Goal: Task Accomplishment & Management: Manage account settings

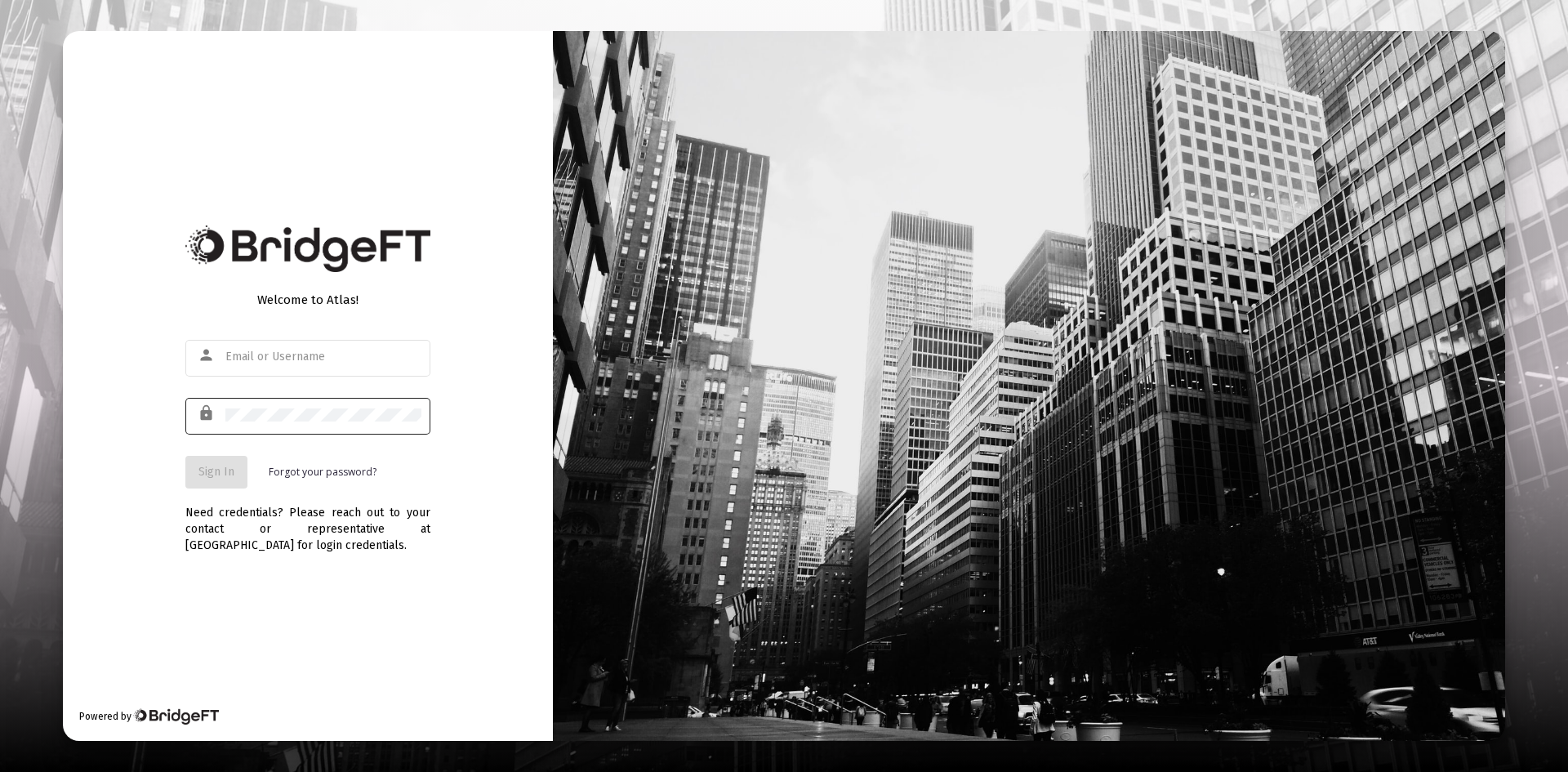
type input "[PERSON_NAME][EMAIL_ADDRESS][DOMAIN_NAME]"
click at [293, 422] on div at bounding box center [323, 415] width 196 height 40
click at [213, 460] on button "Sign In" at bounding box center [216, 472] width 62 height 33
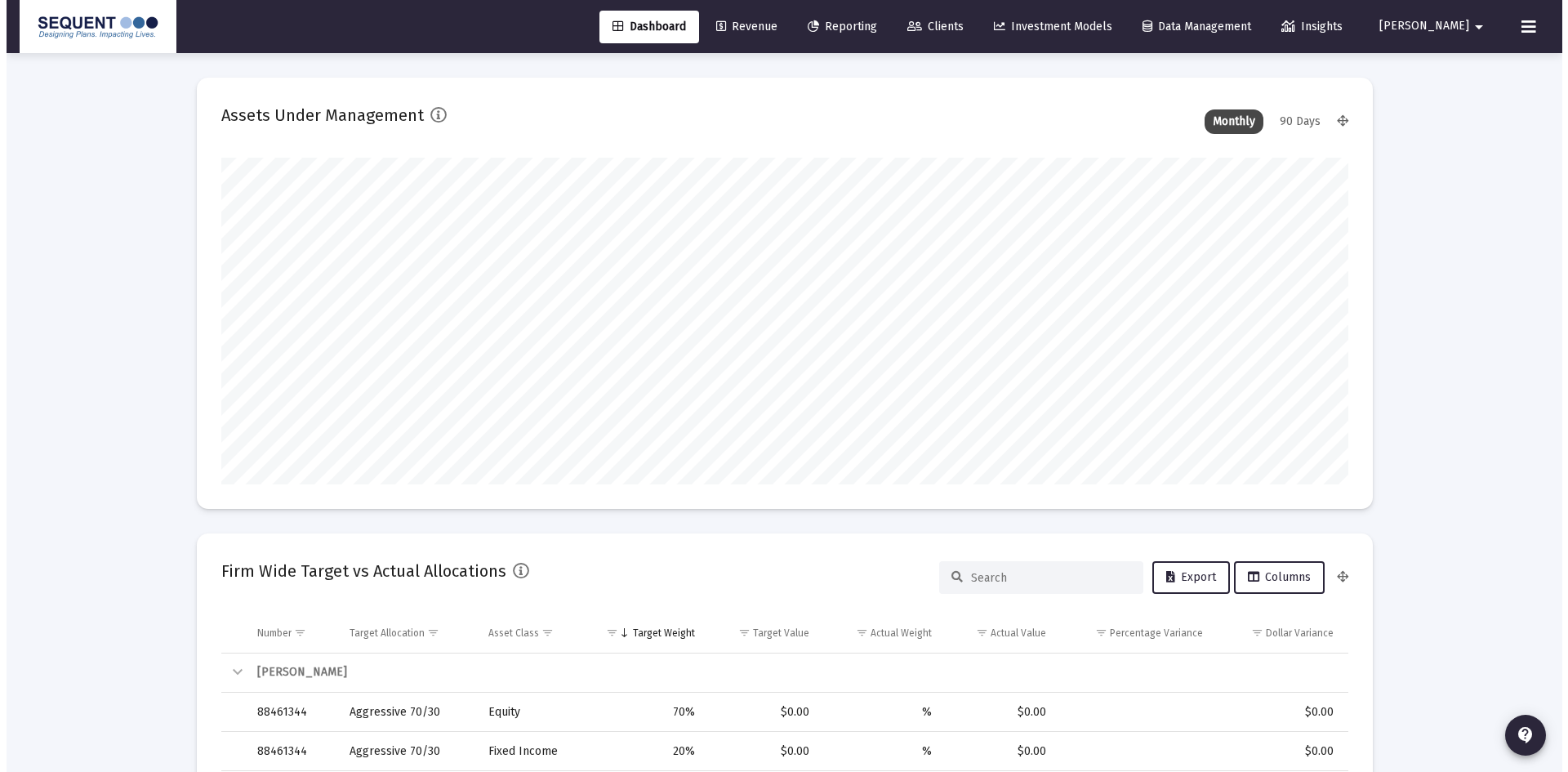
scroll to position [327, 606]
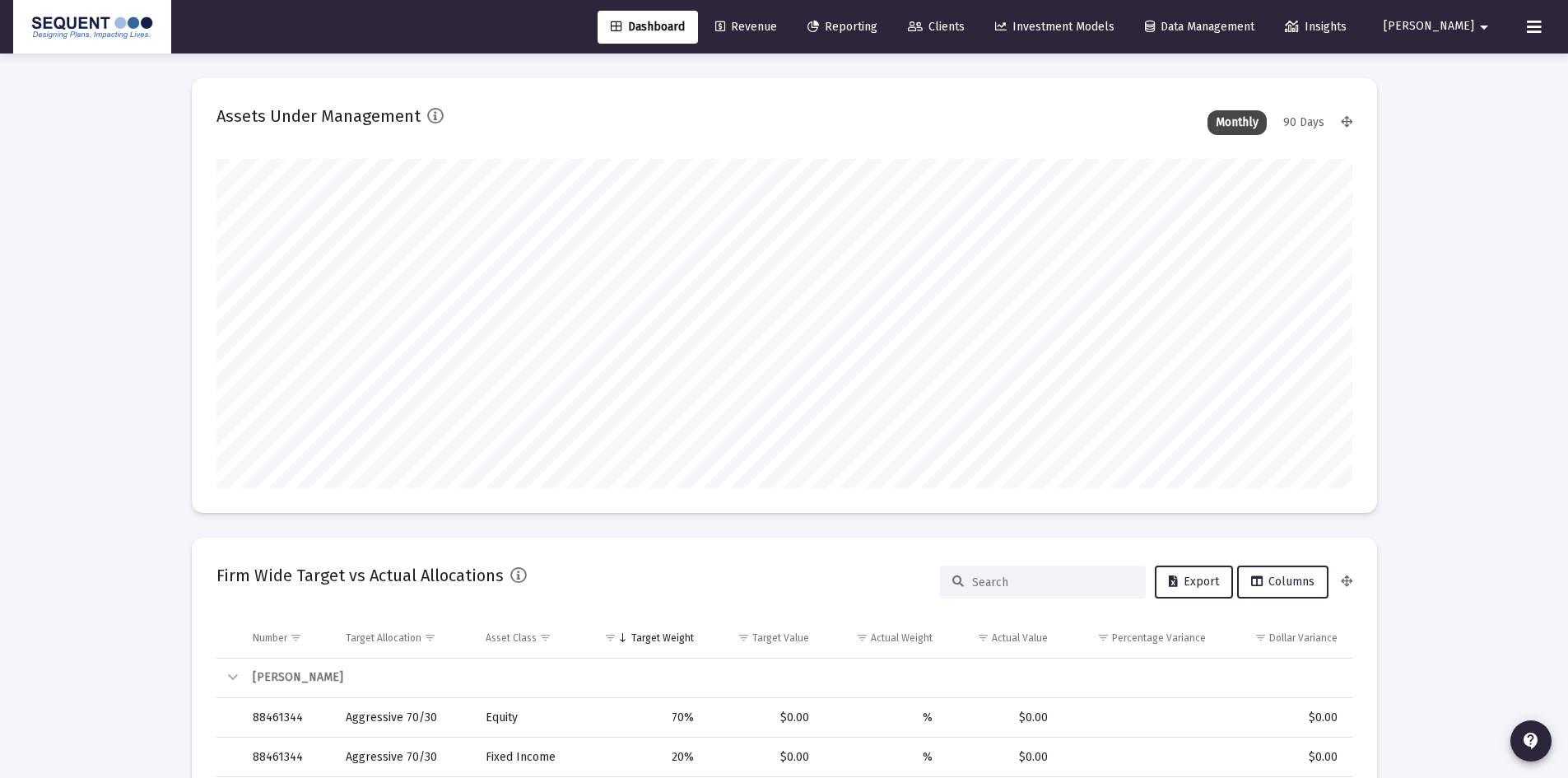
click at [964, 31] on span "Clients" at bounding box center [935, 27] width 57 height 14
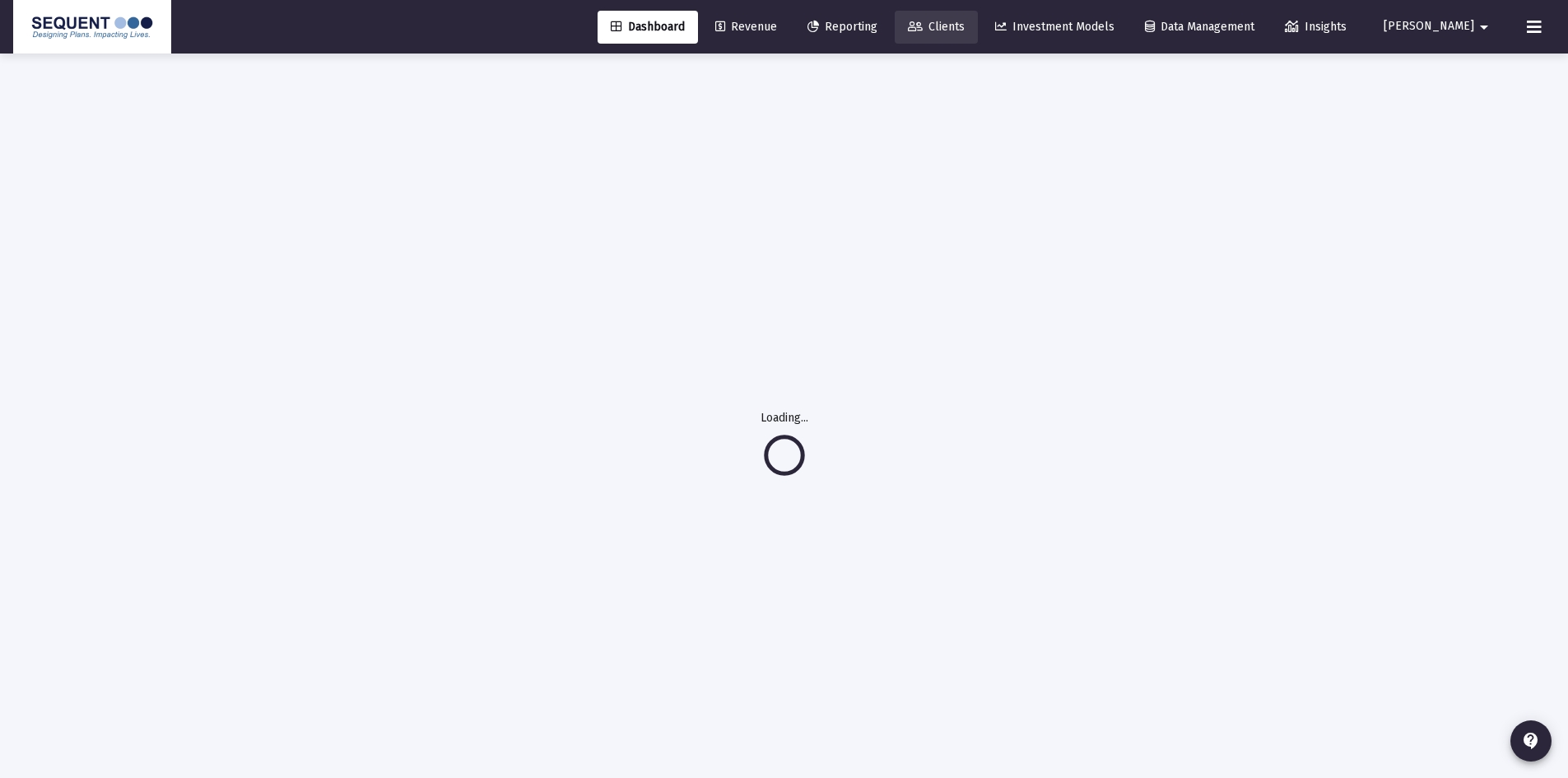
click at [964, 30] on span "Clients" at bounding box center [935, 27] width 57 height 14
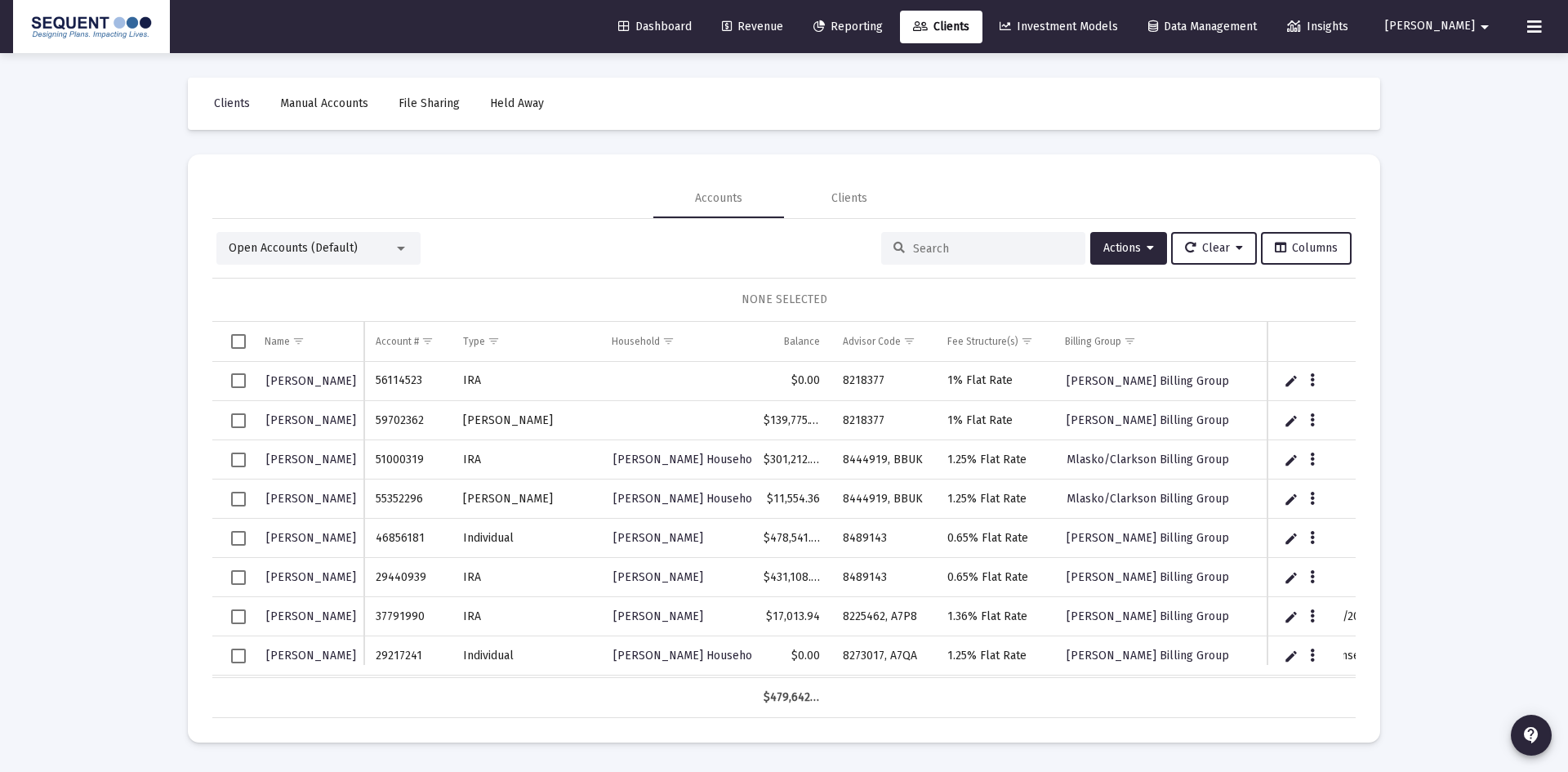
click at [932, 250] on input at bounding box center [993, 248] width 160 height 14
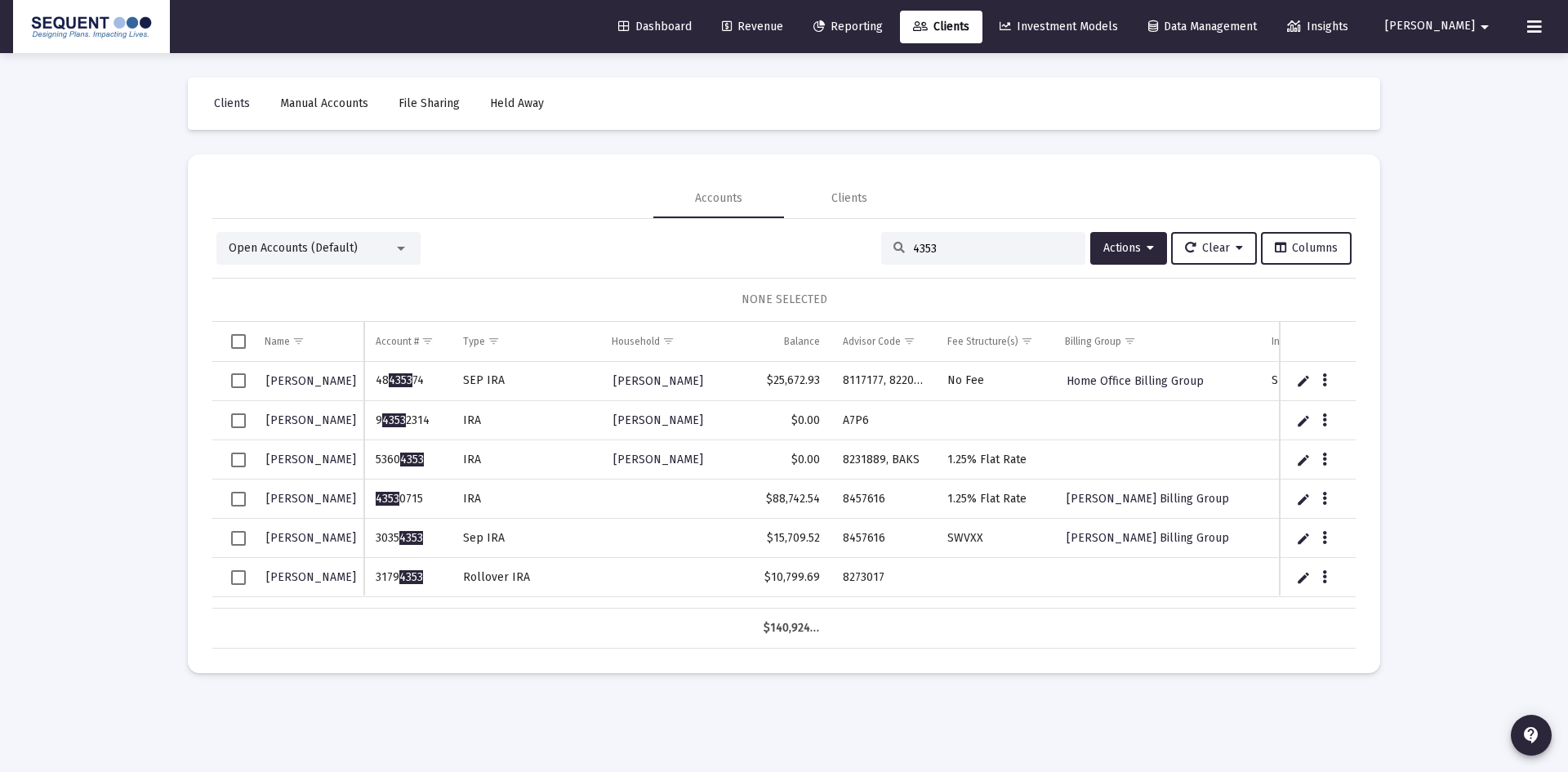
type input "4353"
click at [1317, 579] on div "Data grid" at bounding box center [1326, 576] width 21 height 14
click at [1322, 575] on icon "Data grid" at bounding box center [1324, 578] width 5 height 20
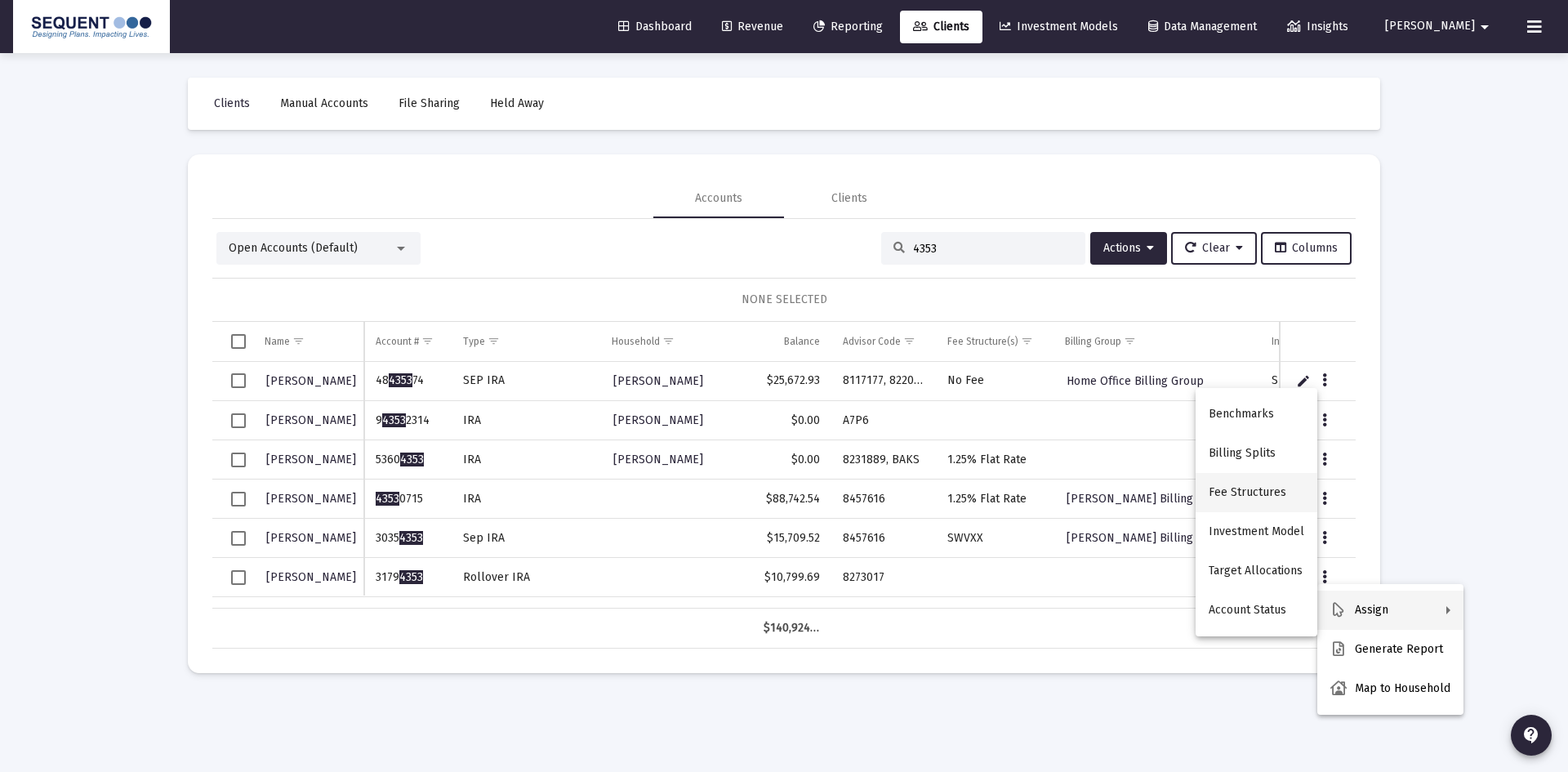
click at [1238, 498] on button "Fee Structures" at bounding box center [1255, 493] width 122 height 40
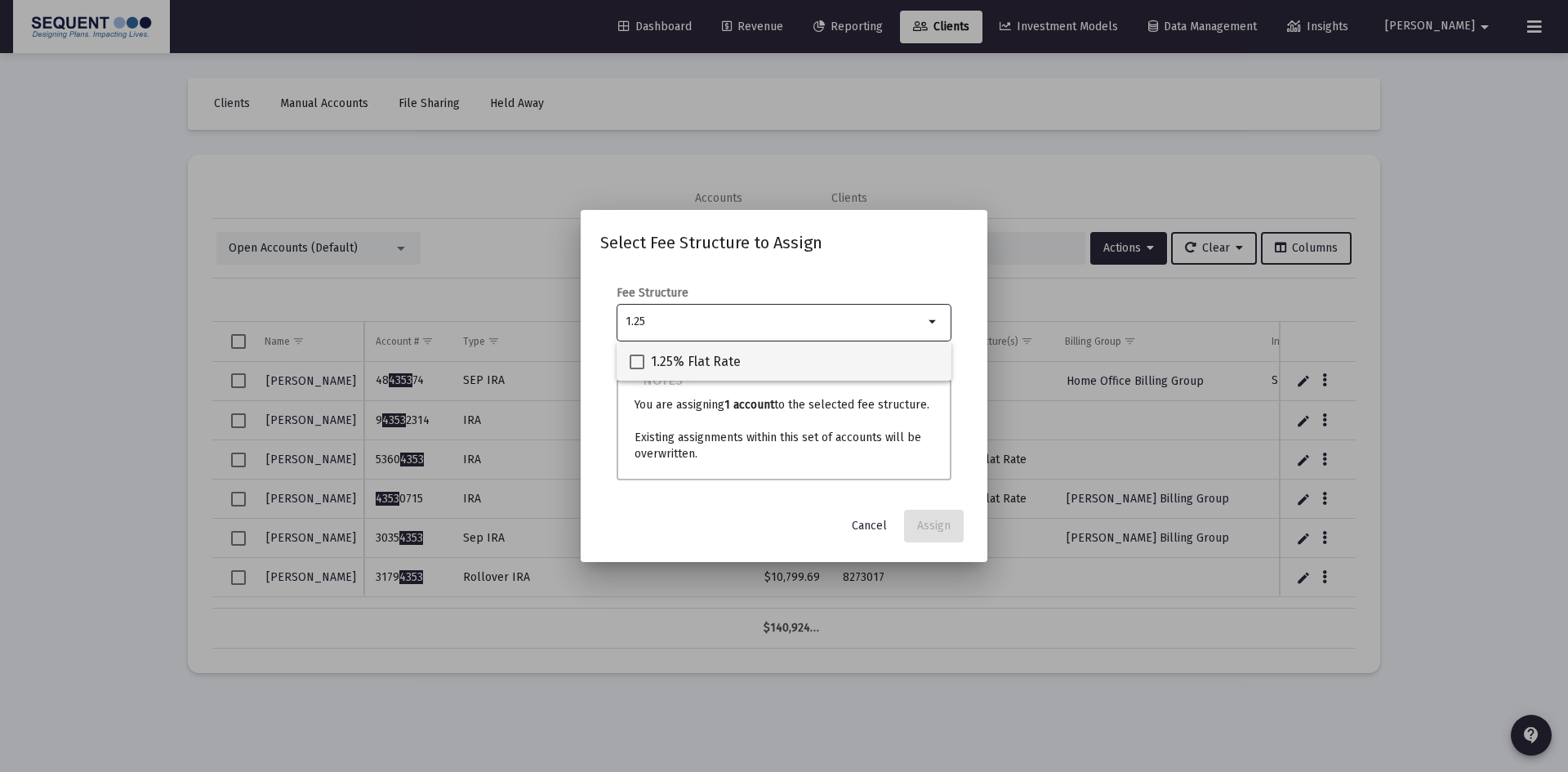
type input "1.25"
click at [709, 358] on span "1.25% Flat Rate" at bounding box center [695, 362] width 90 height 20
click at [637, 369] on input "1.25% Flat Rate" at bounding box center [636, 369] width 1 height 1
checkbox input "true"
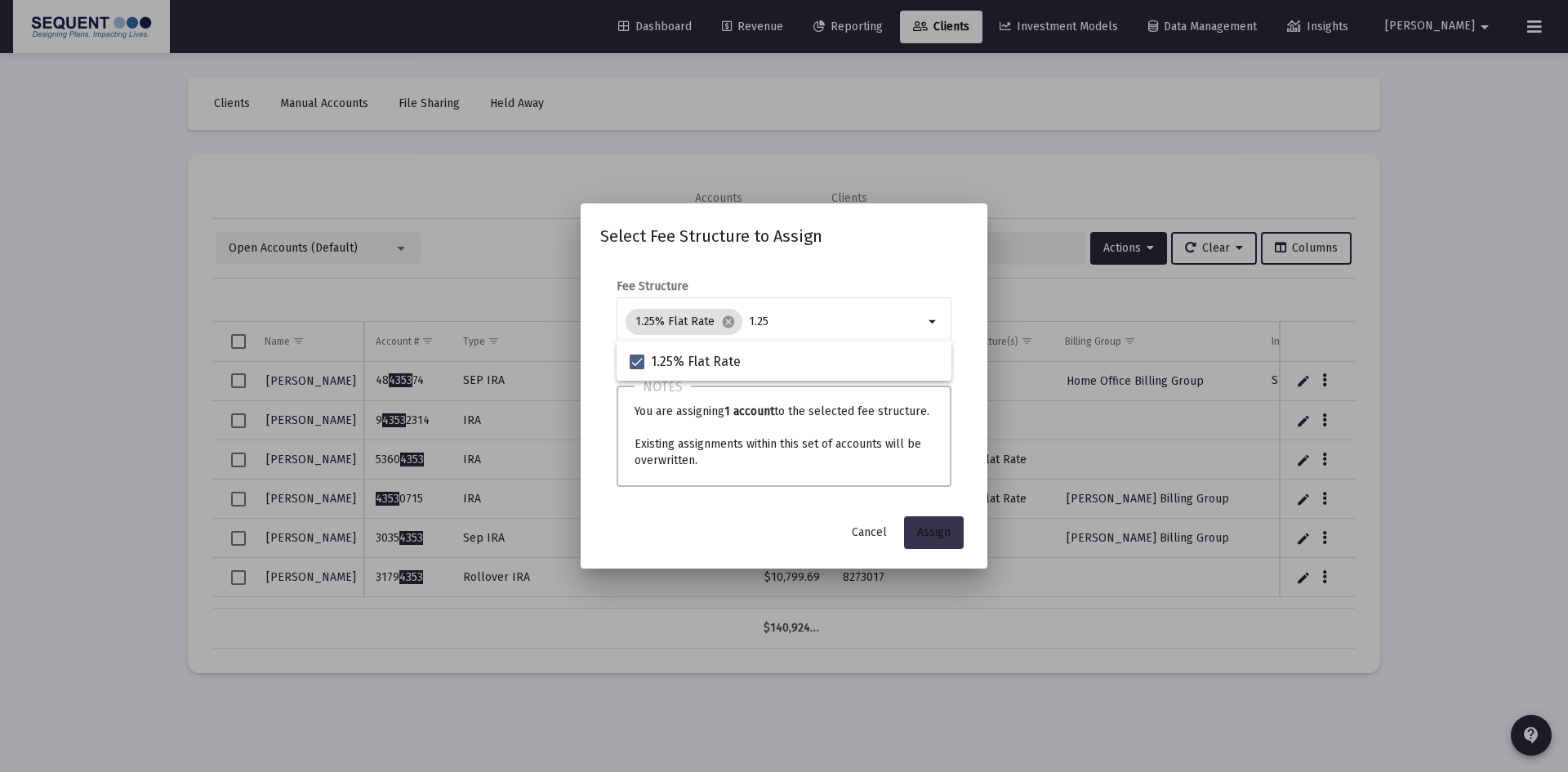
click at [944, 526] on span "Assign" at bounding box center [934, 532] width 34 height 14
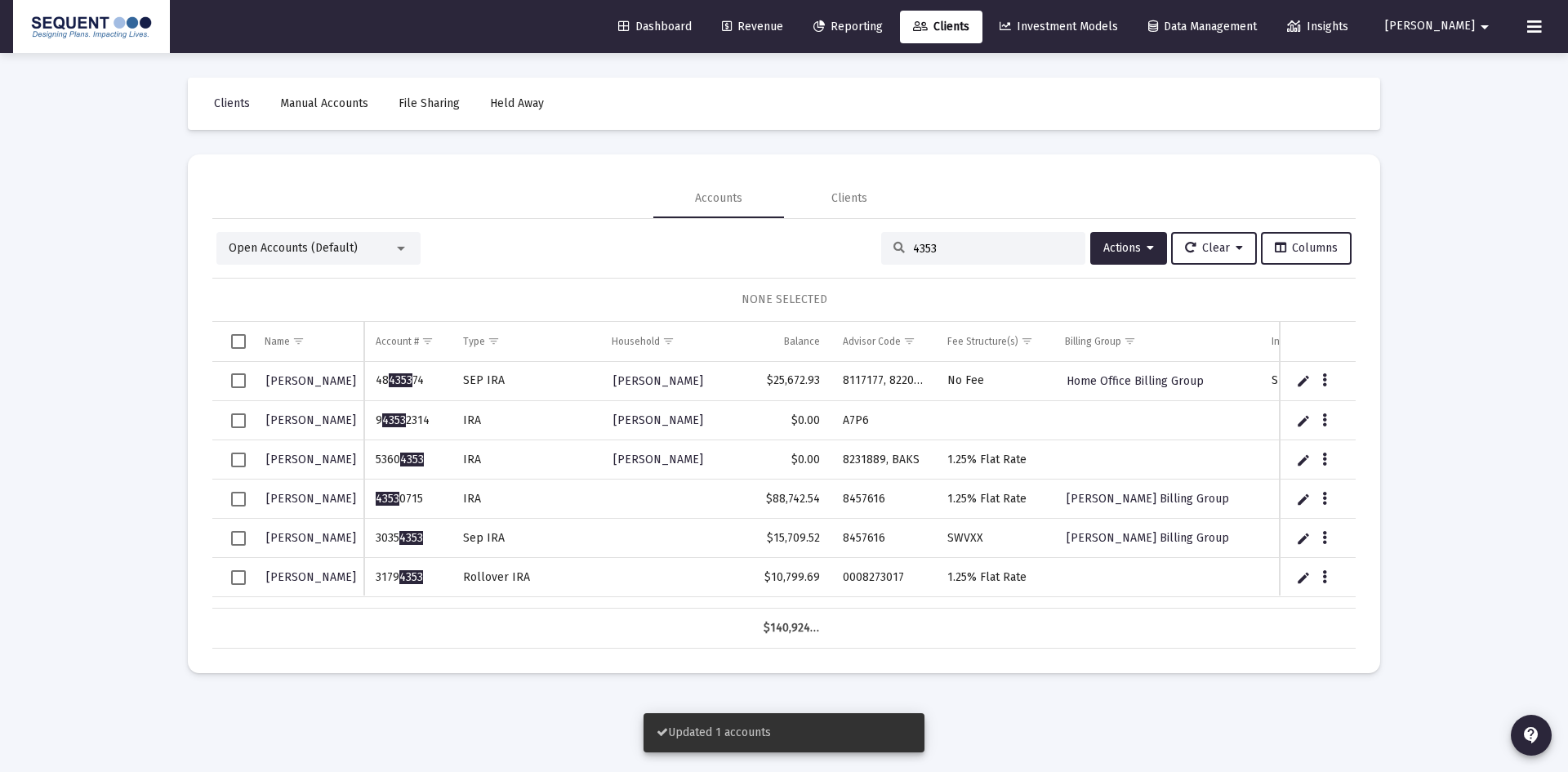
click at [233, 580] on span "Select row" at bounding box center [238, 577] width 15 height 15
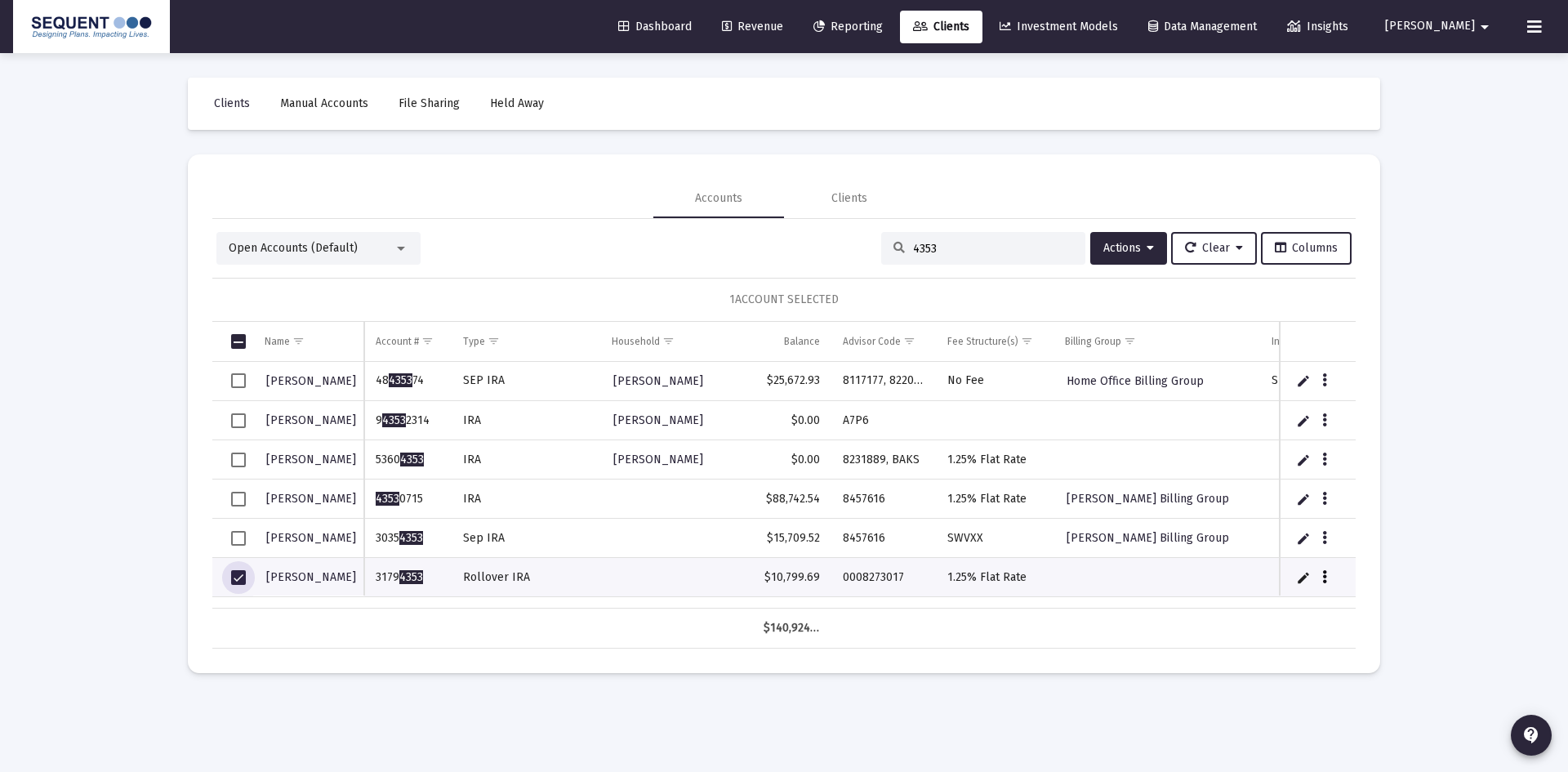
click at [1329, 575] on button "Data grid" at bounding box center [1324, 576] width 15 height 15
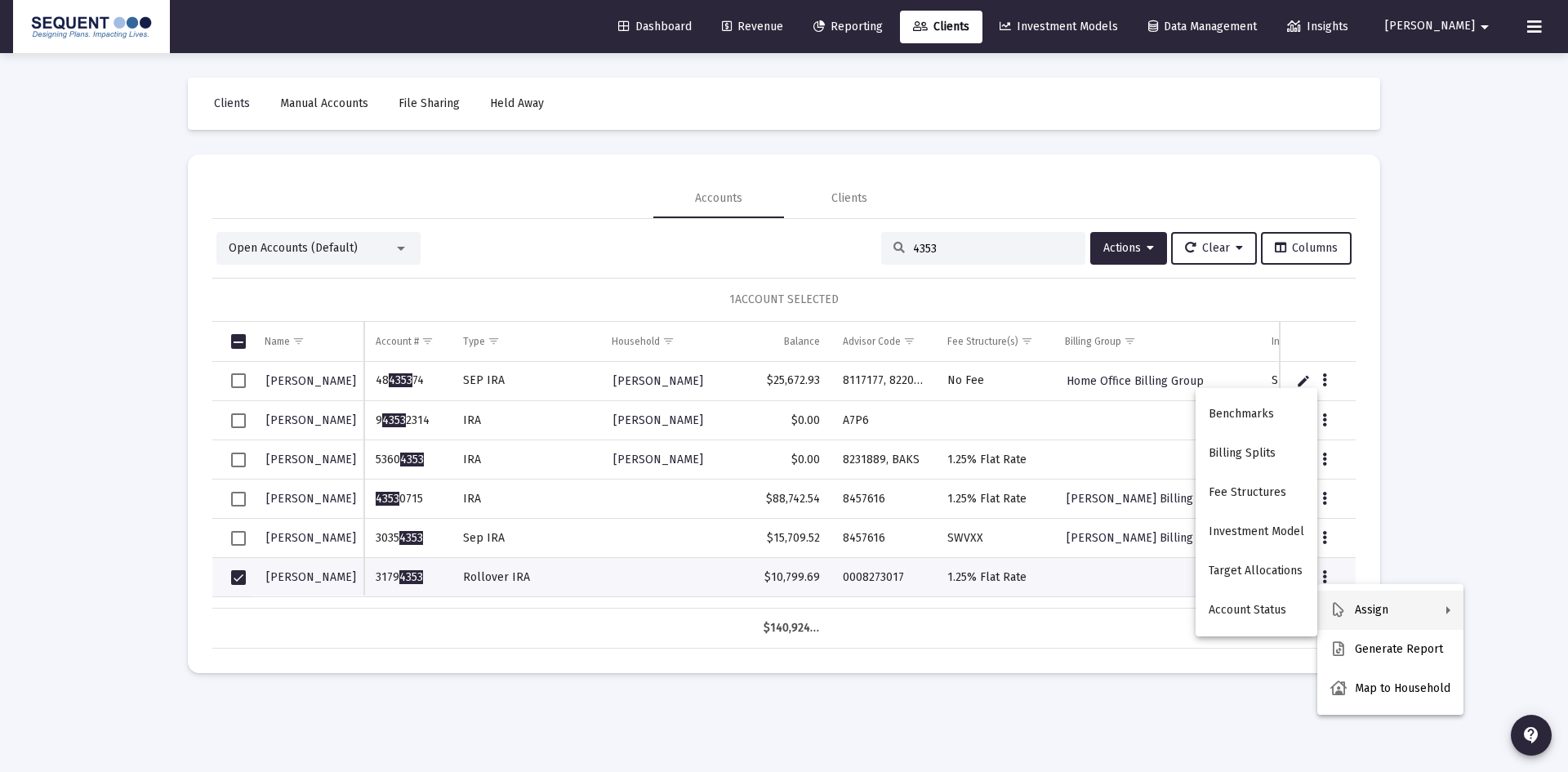
click at [1121, 254] on div at bounding box center [784, 386] width 1568 height 772
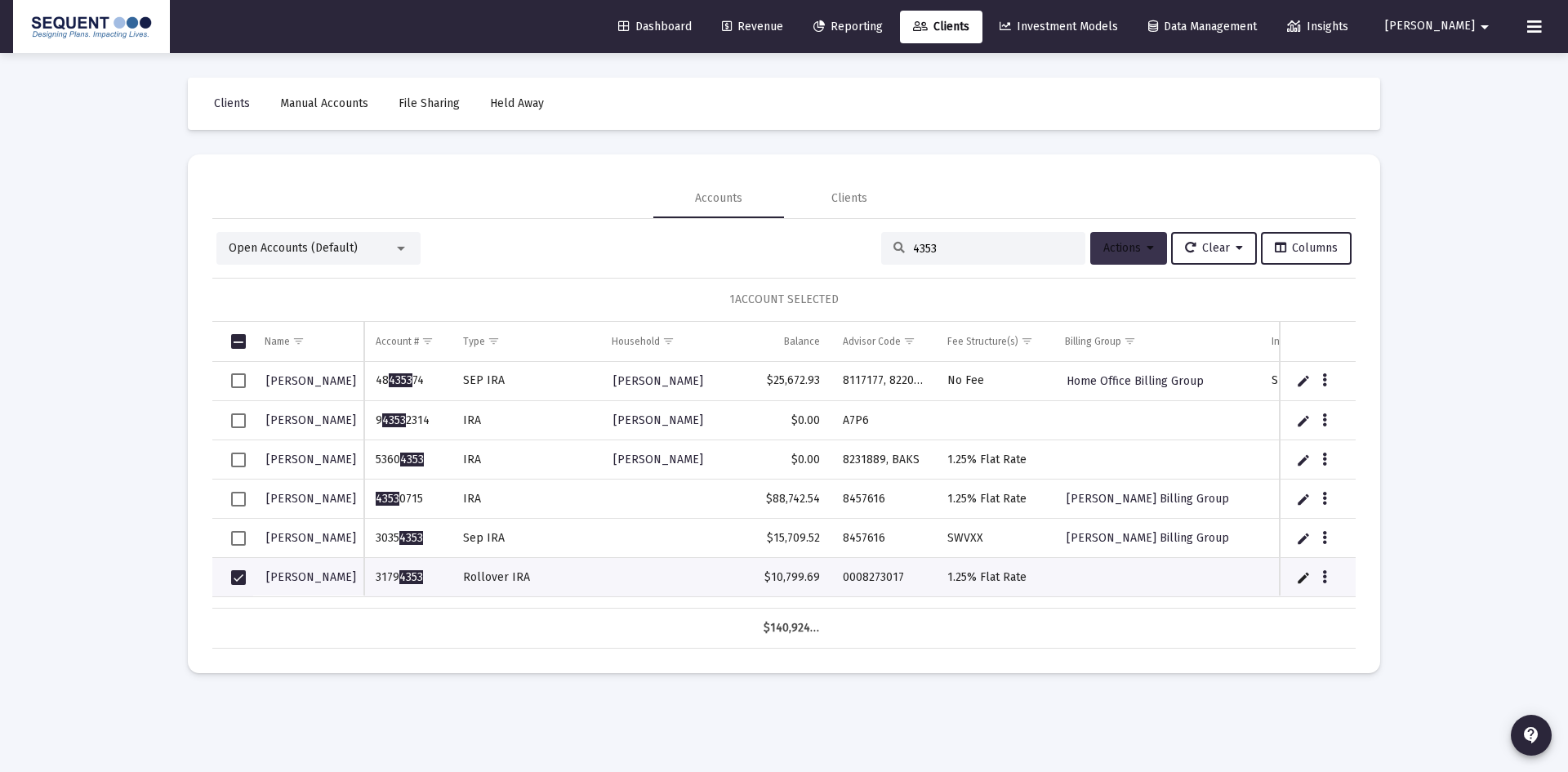
click at [1150, 243] on button "Actions" at bounding box center [1129, 247] width 77 height 33
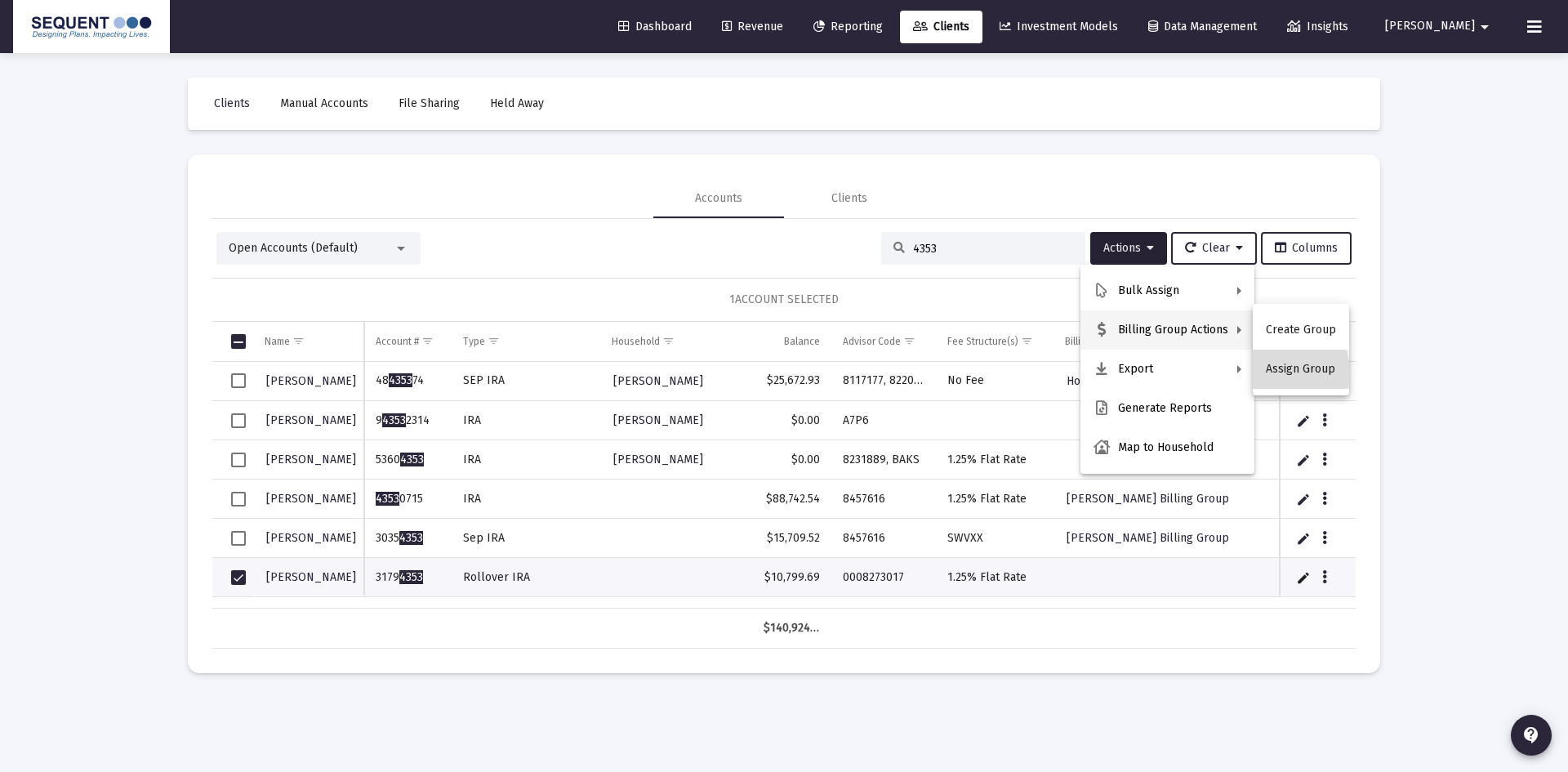
click at [1273, 373] on button "Assign Group" at bounding box center [1300, 369] width 96 height 40
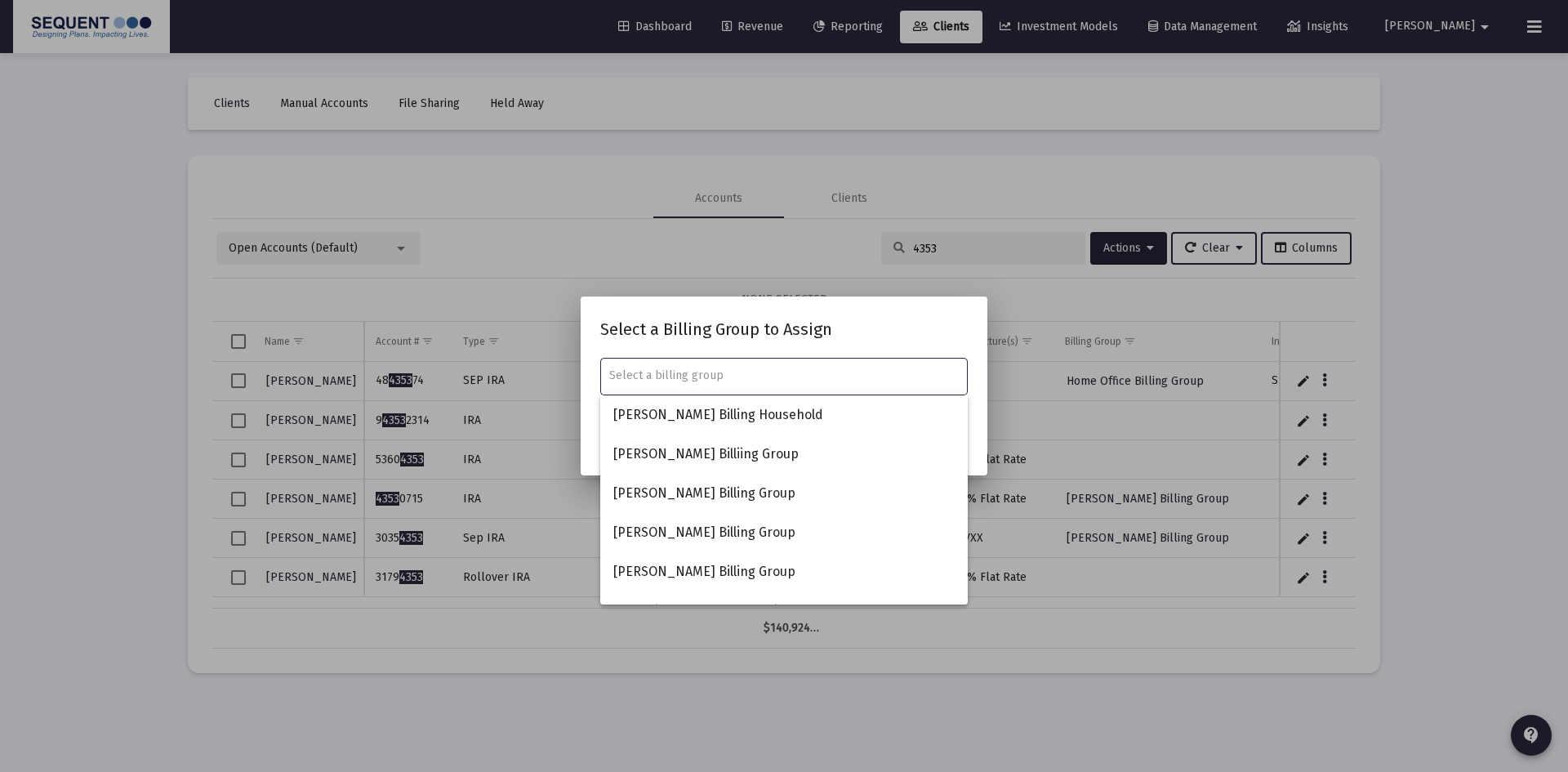
click at [752, 372] on input "text" at bounding box center [784, 375] width 350 height 13
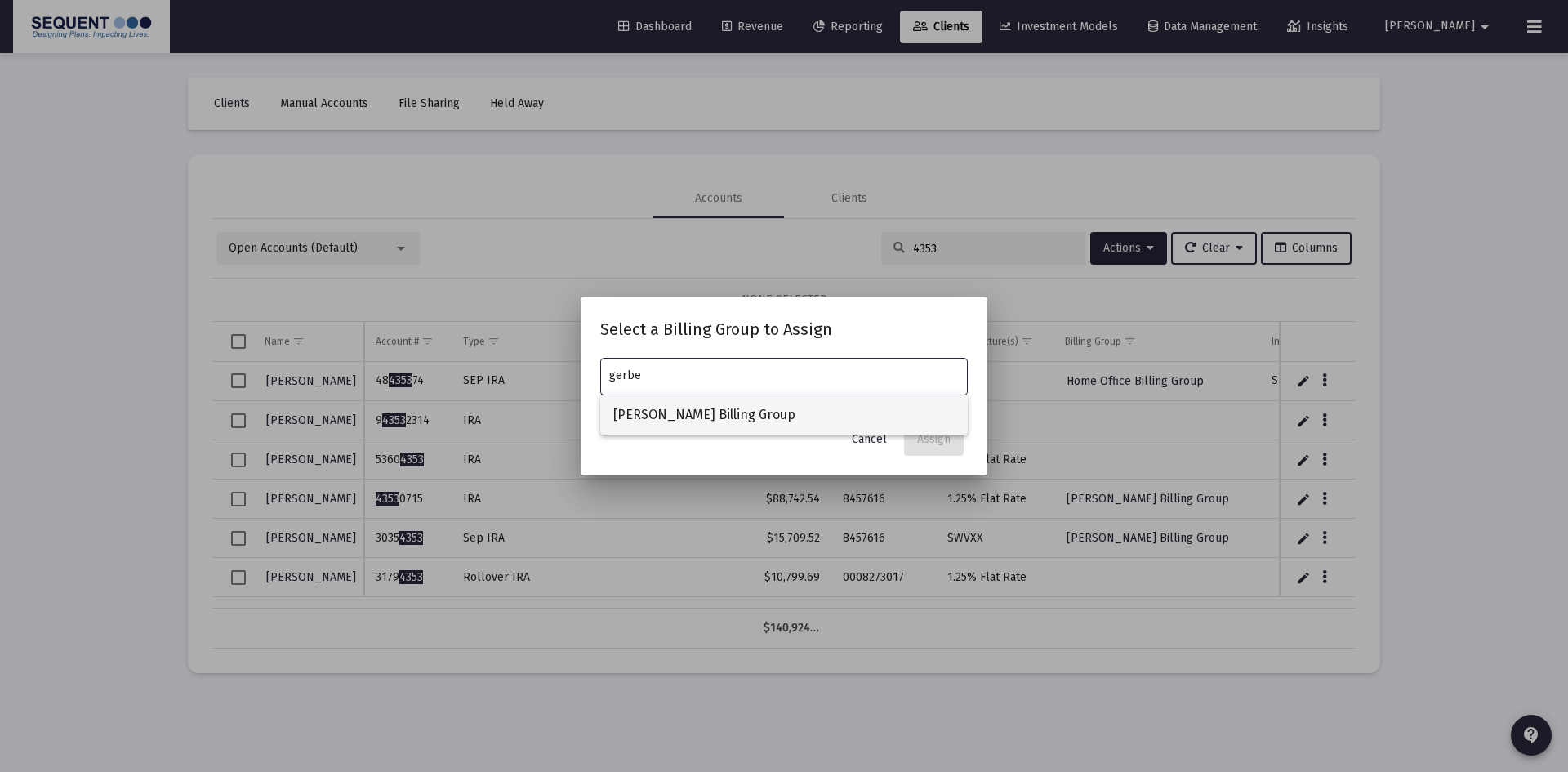
click at [737, 419] on span "[PERSON_NAME] Billing Group" at bounding box center [784, 416] width 341 height 40
type input "[PERSON_NAME] Billing Group"
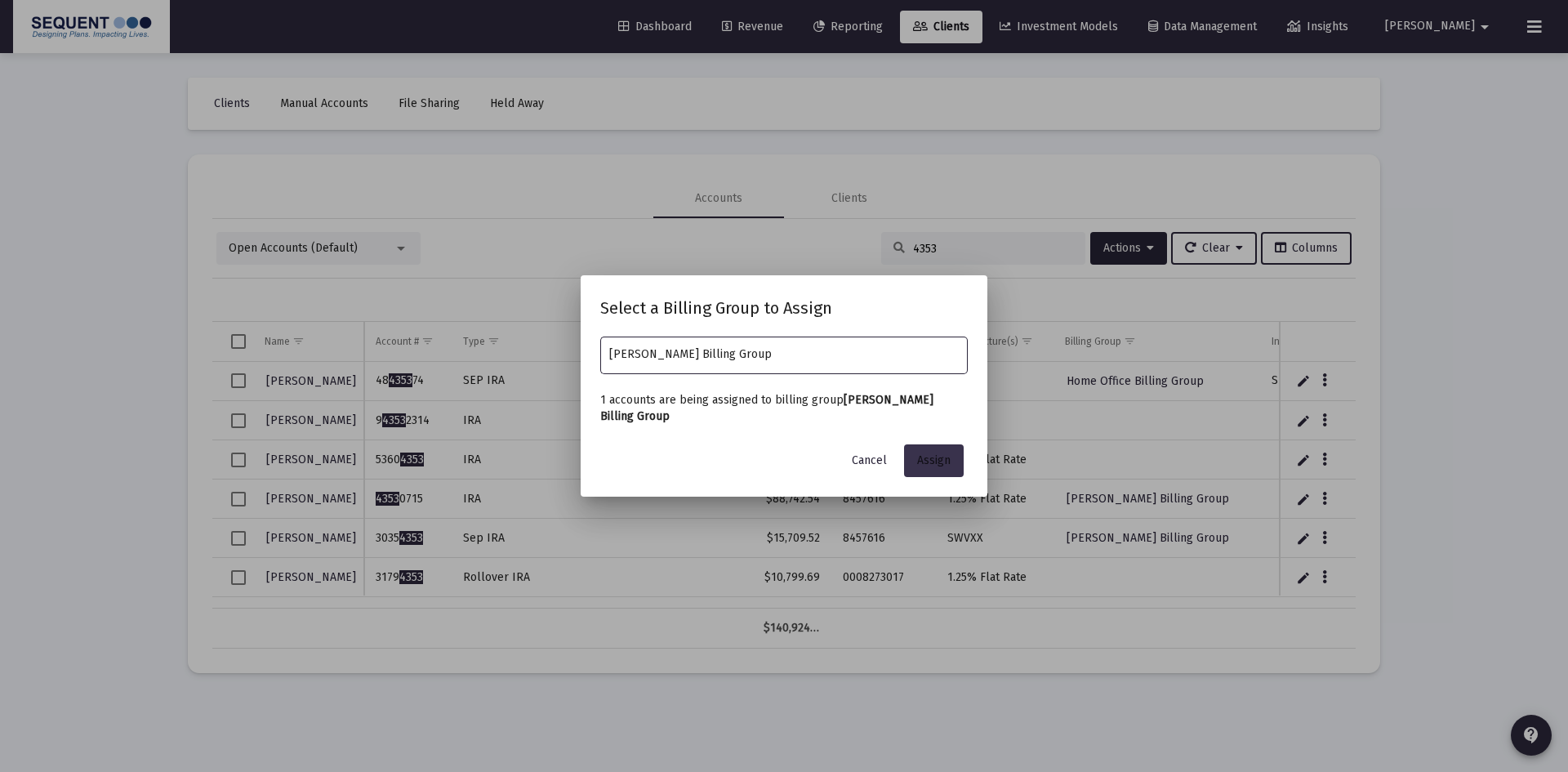
click at [940, 455] on span "Assign" at bounding box center [934, 460] width 34 height 14
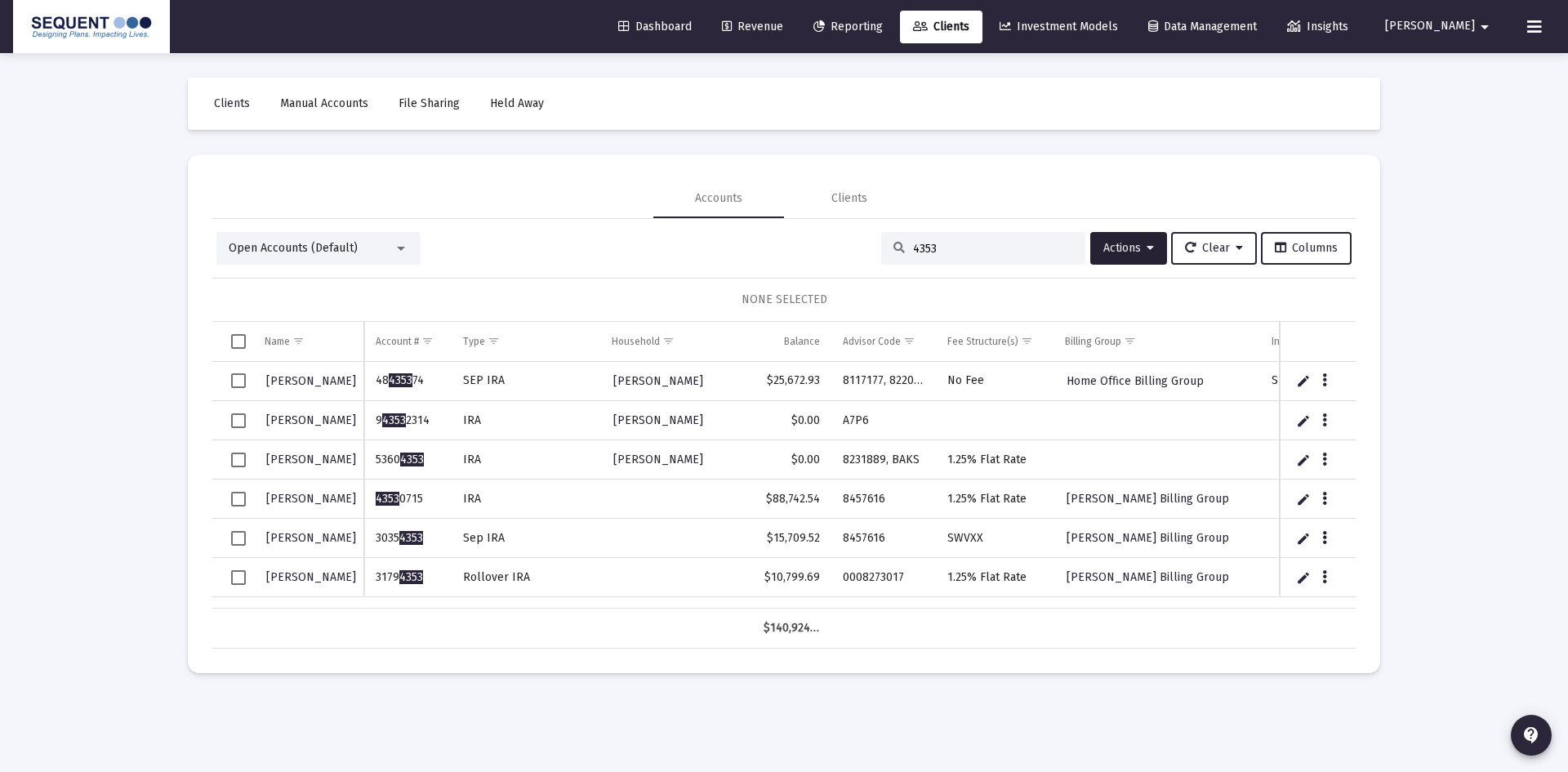
drag, startPoint x: 943, startPoint y: 245, endPoint x: 859, endPoint y: 253, distance: 84.4
click at [859, 253] on div "Open Accounts (Default) 4353 Actions Clear Columns" at bounding box center [784, 247] width 1135 height 33
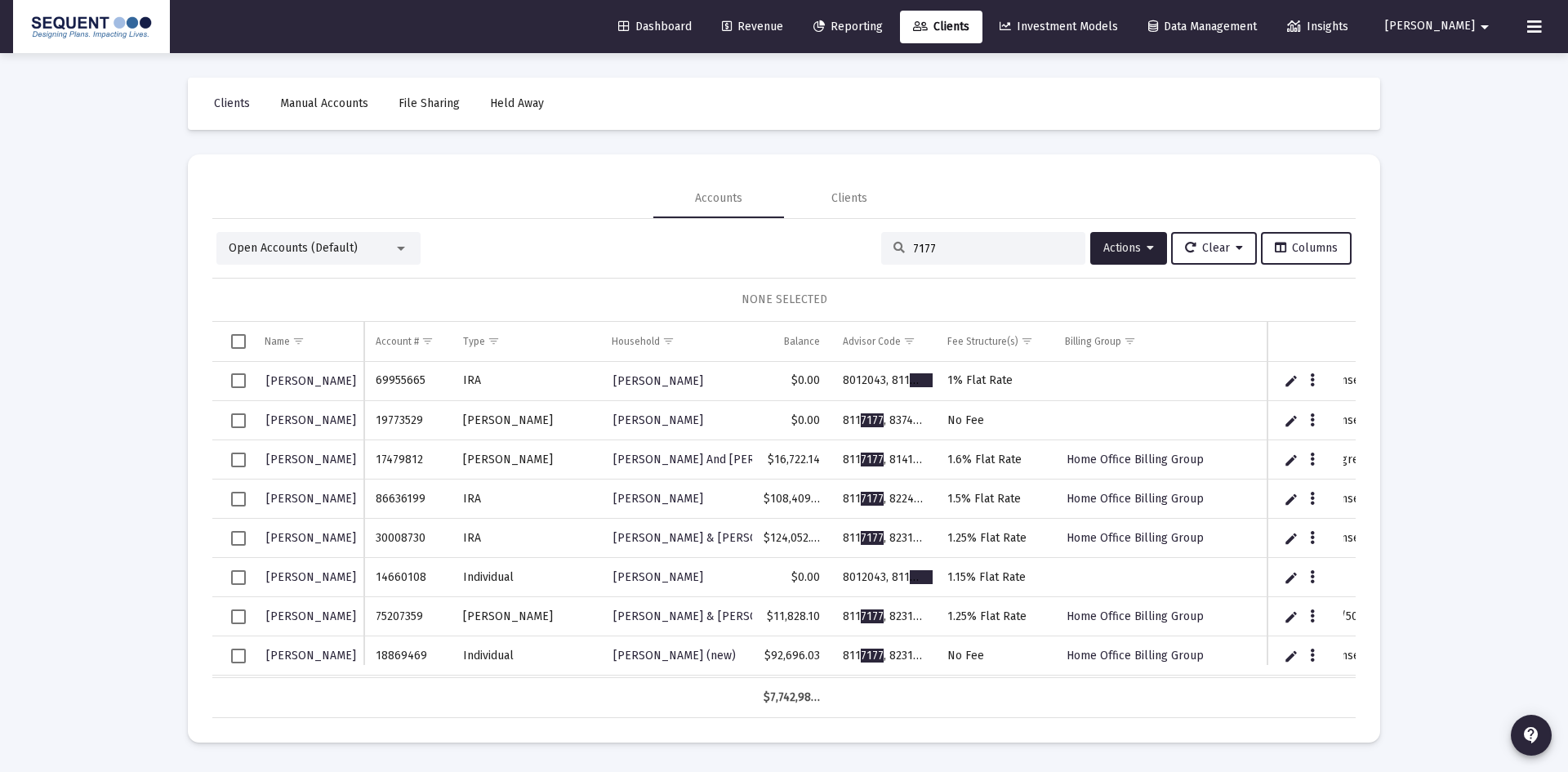
click at [898, 248] on div "7177" at bounding box center [983, 247] width 204 height 33
click at [900, 248] on div "7177" at bounding box center [983, 247] width 204 height 33
click at [913, 248] on input "7177" at bounding box center [993, 248] width 160 height 14
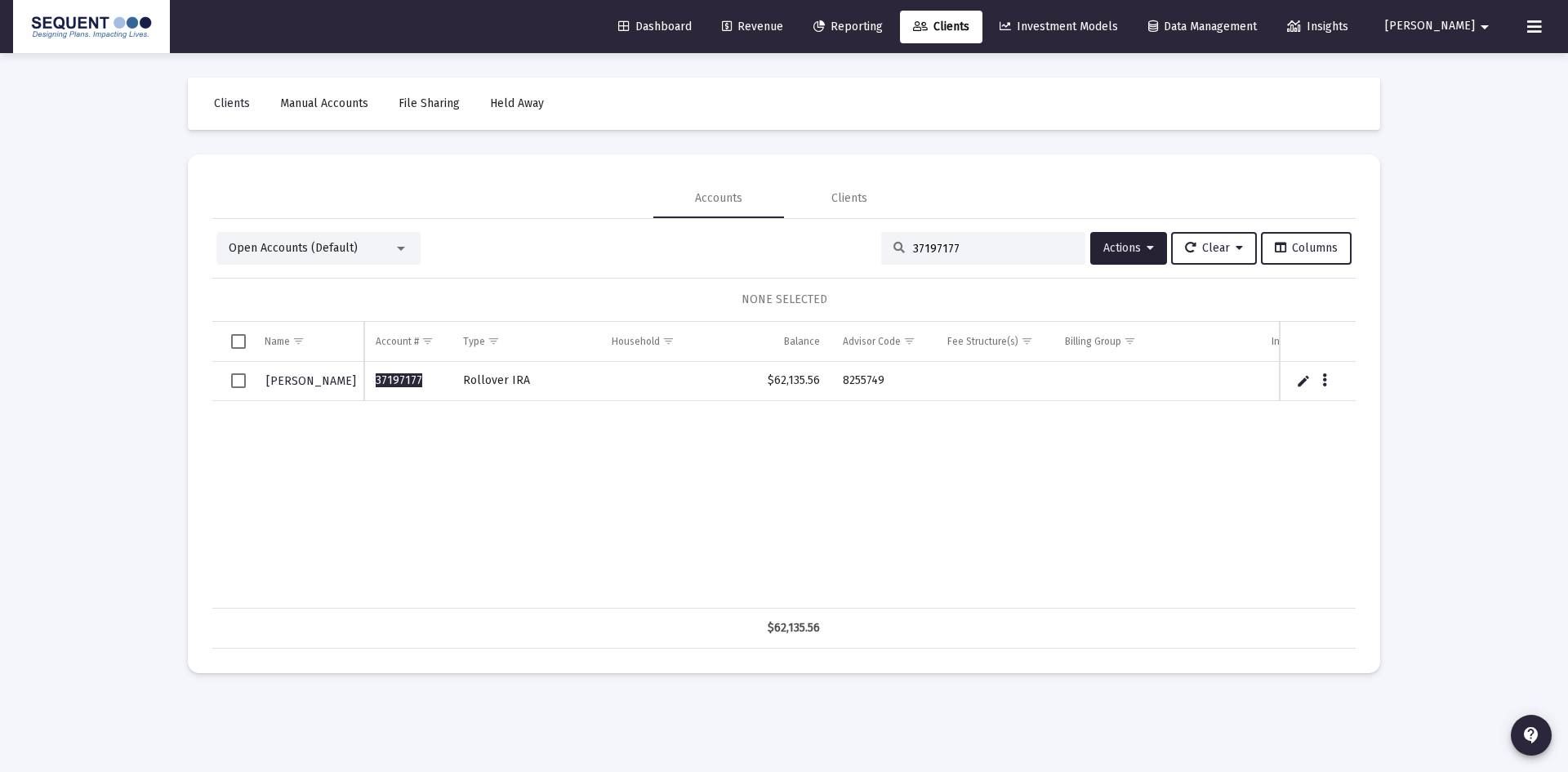
type input "37197177"
click at [1331, 377] on button "Data grid" at bounding box center [1324, 380] width 15 height 15
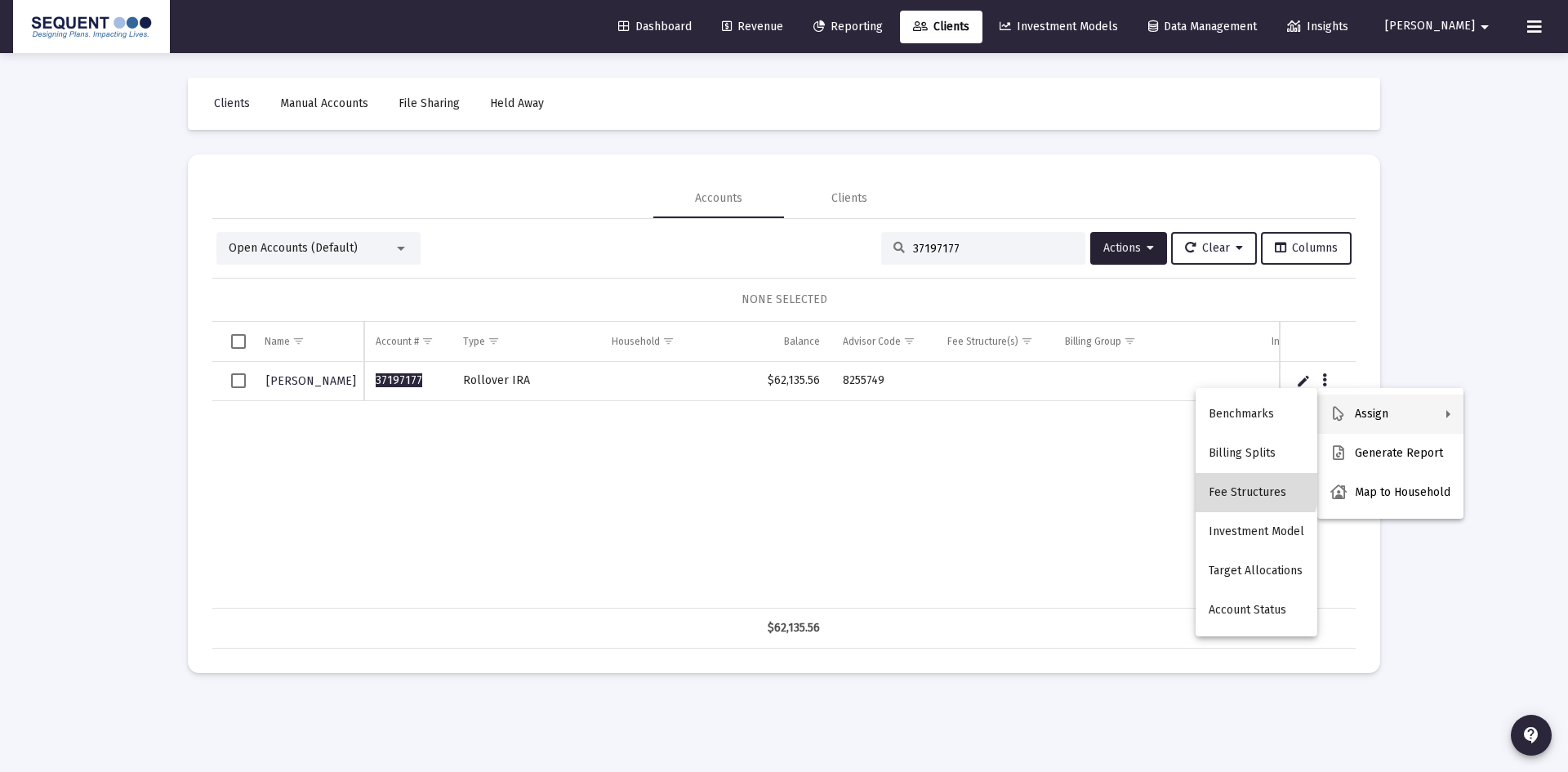
click at [1253, 487] on button "Fee Structures" at bounding box center [1255, 493] width 122 height 40
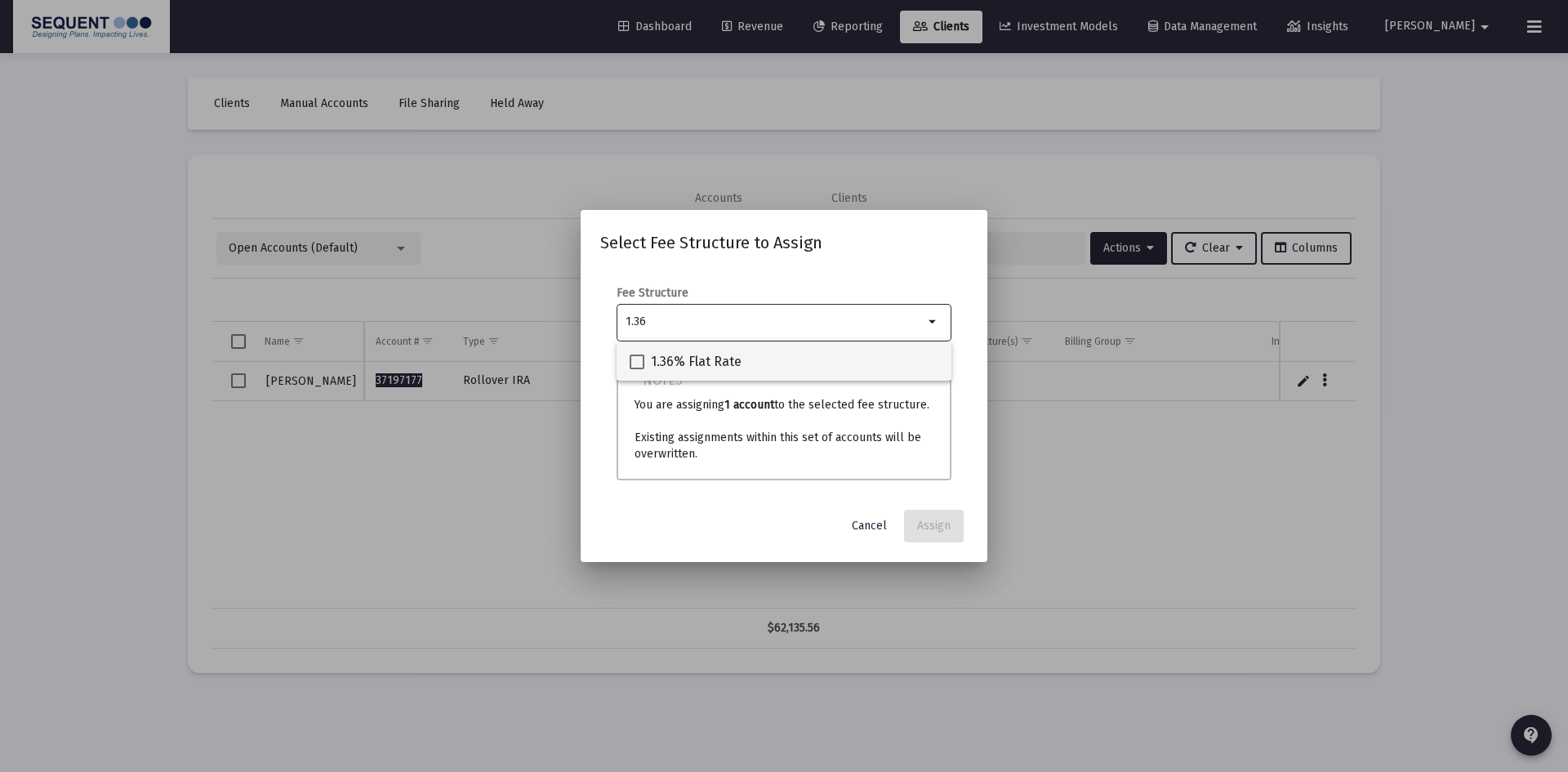
type input "1.36"
click at [705, 359] on span "1.36% Flat Rate" at bounding box center [696, 362] width 91 height 20
click at [637, 369] on input "1.36% Flat Rate" at bounding box center [636, 369] width 1 height 1
checkbox input "true"
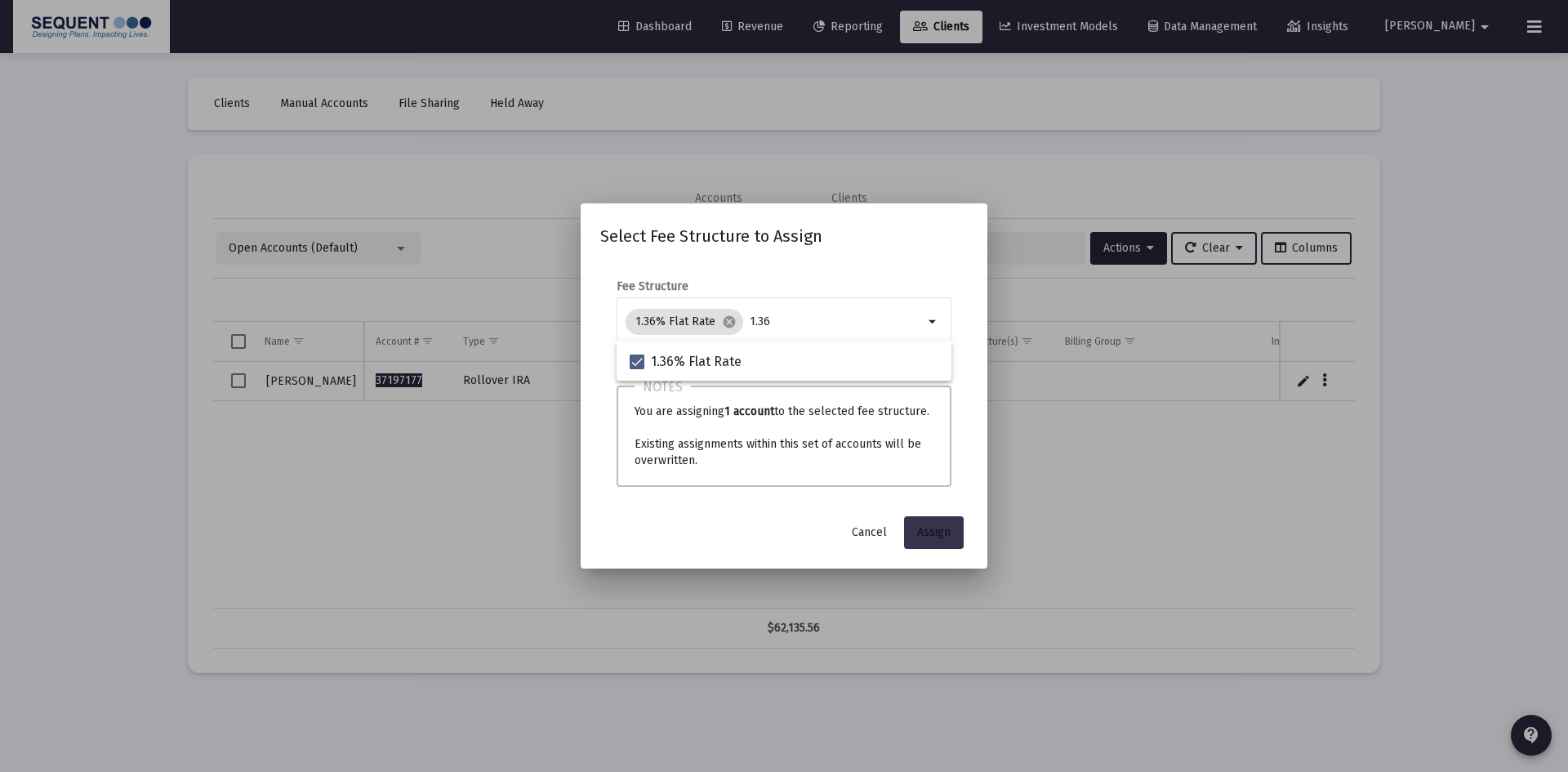
click at [948, 531] on span "Assign" at bounding box center [934, 532] width 34 height 14
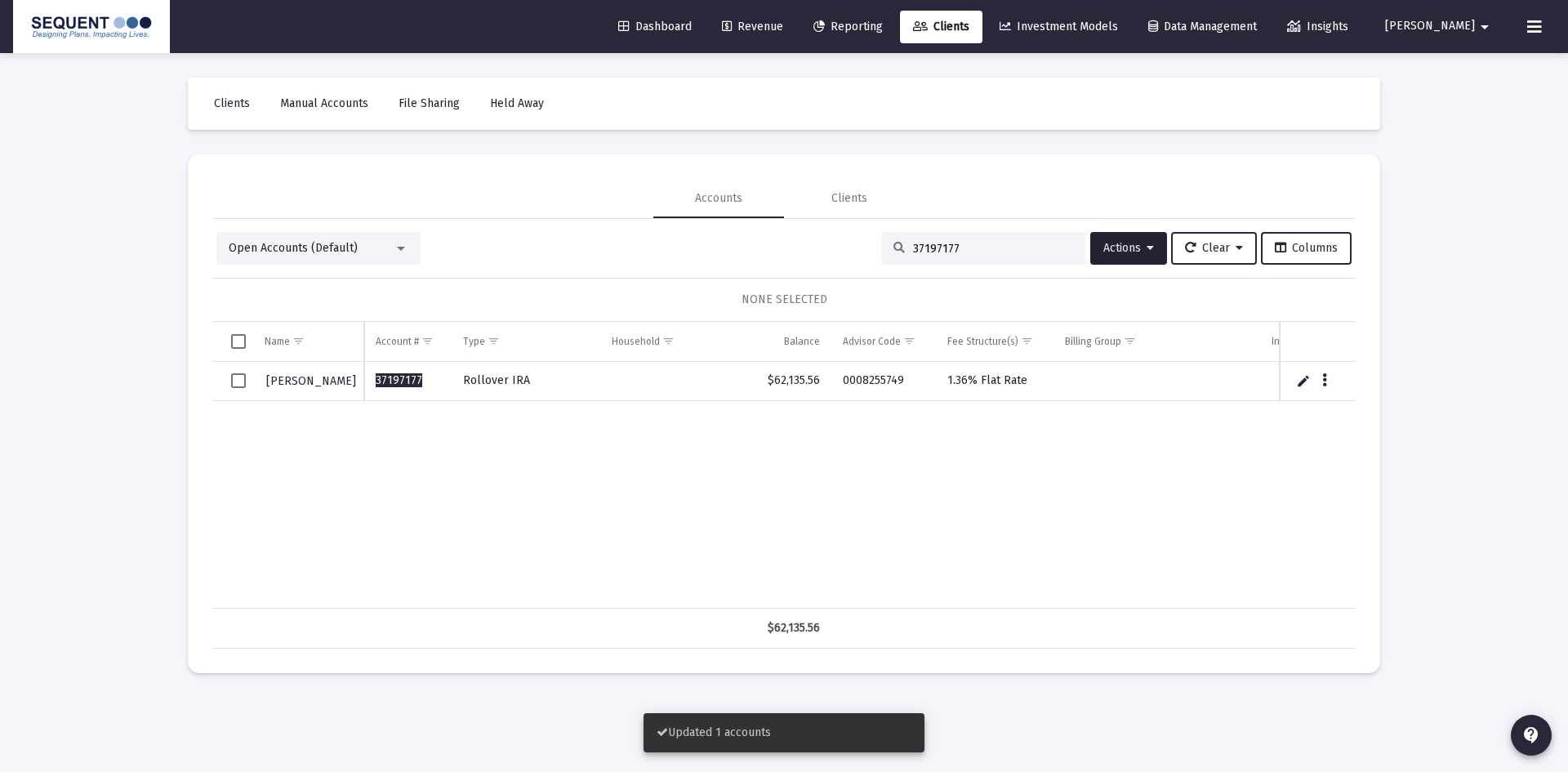
click at [233, 380] on span "Select row" at bounding box center [238, 380] width 15 height 15
click at [1116, 241] on span "Actions" at bounding box center [1128, 248] width 50 height 14
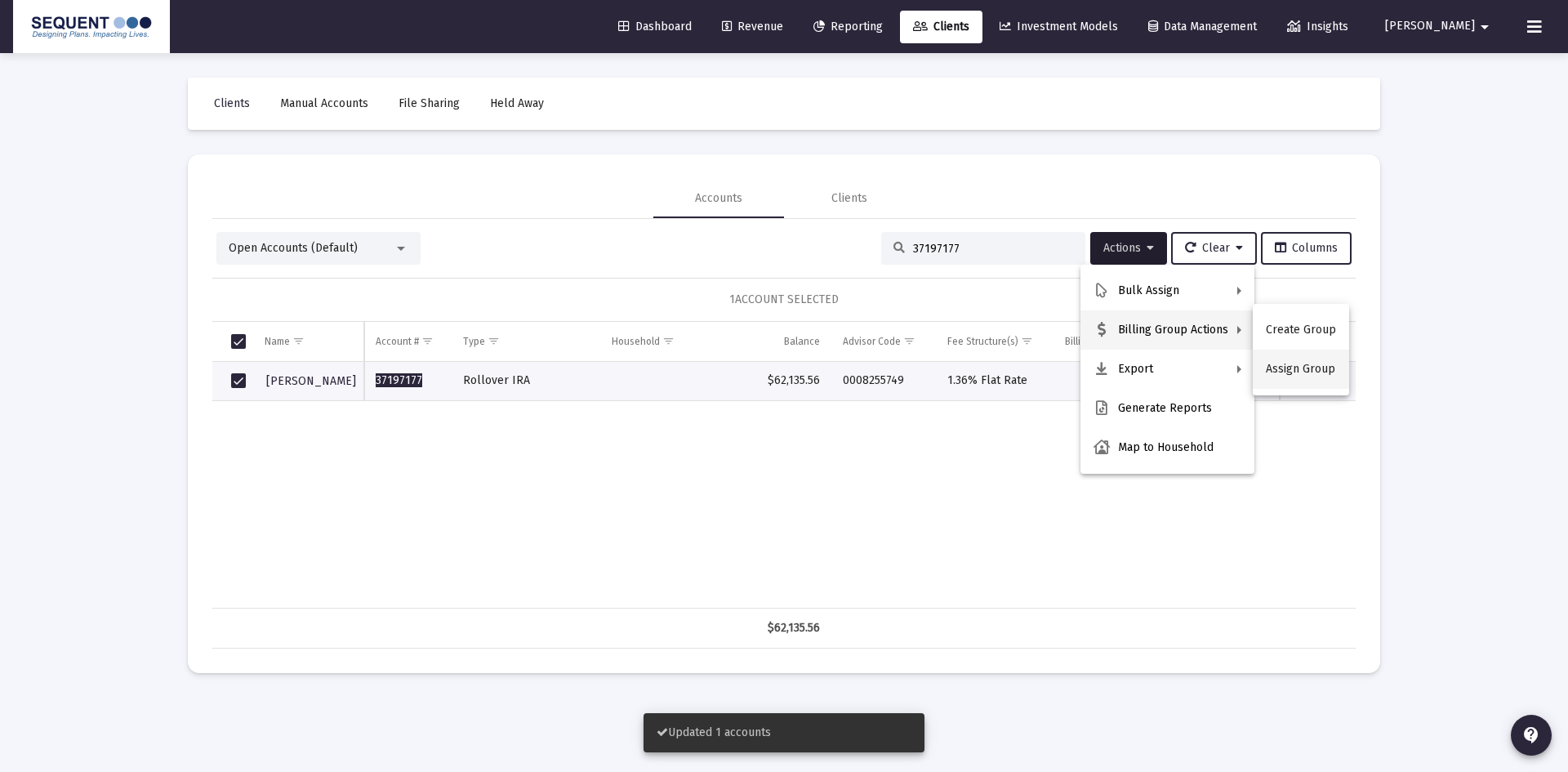
click at [1289, 373] on button "Assign Group" at bounding box center [1300, 369] width 96 height 40
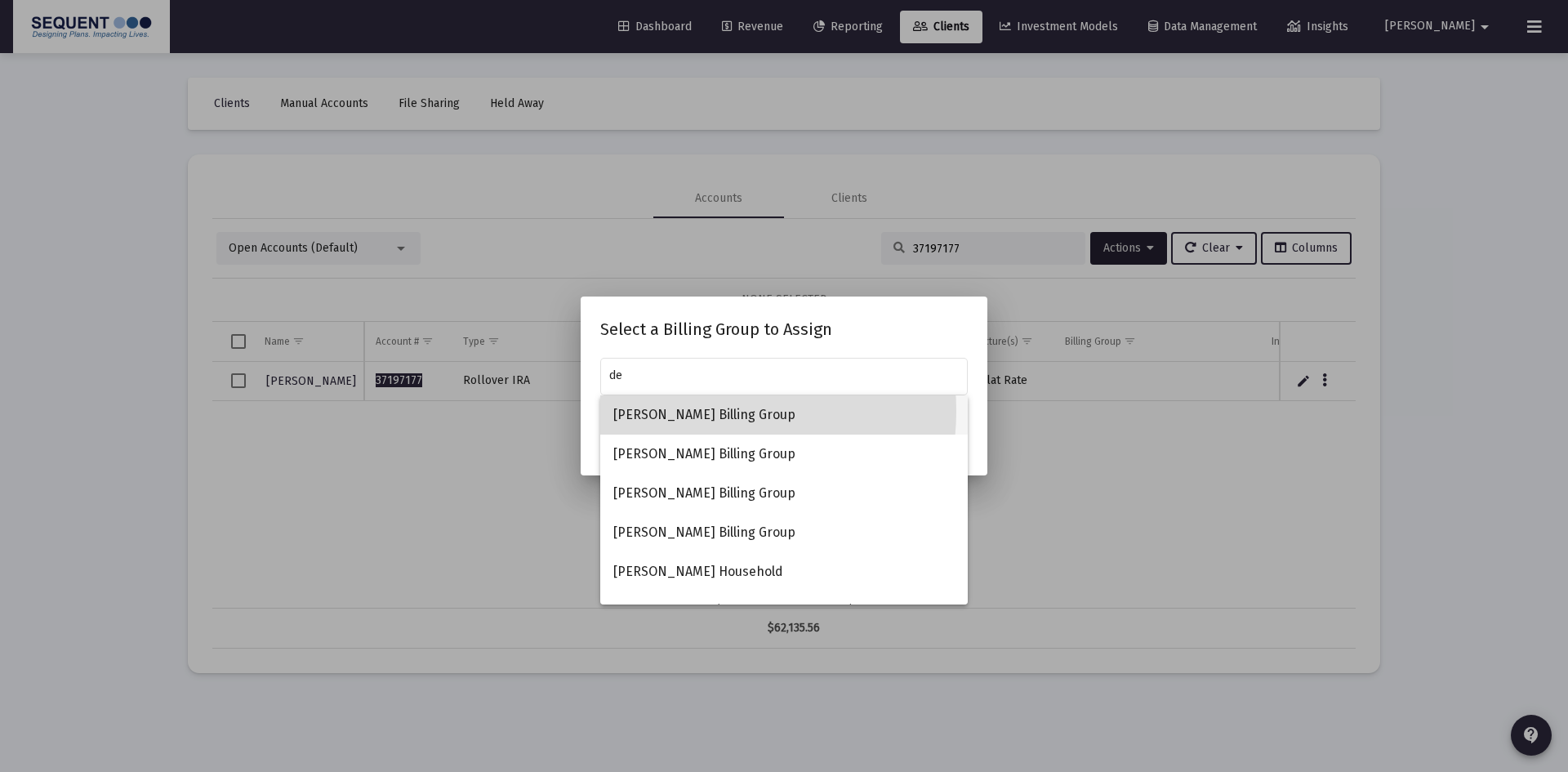
click at [686, 411] on span "[PERSON_NAME] Billing Group" at bounding box center [784, 416] width 341 height 40
type input "[PERSON_NAME] Billing Group"
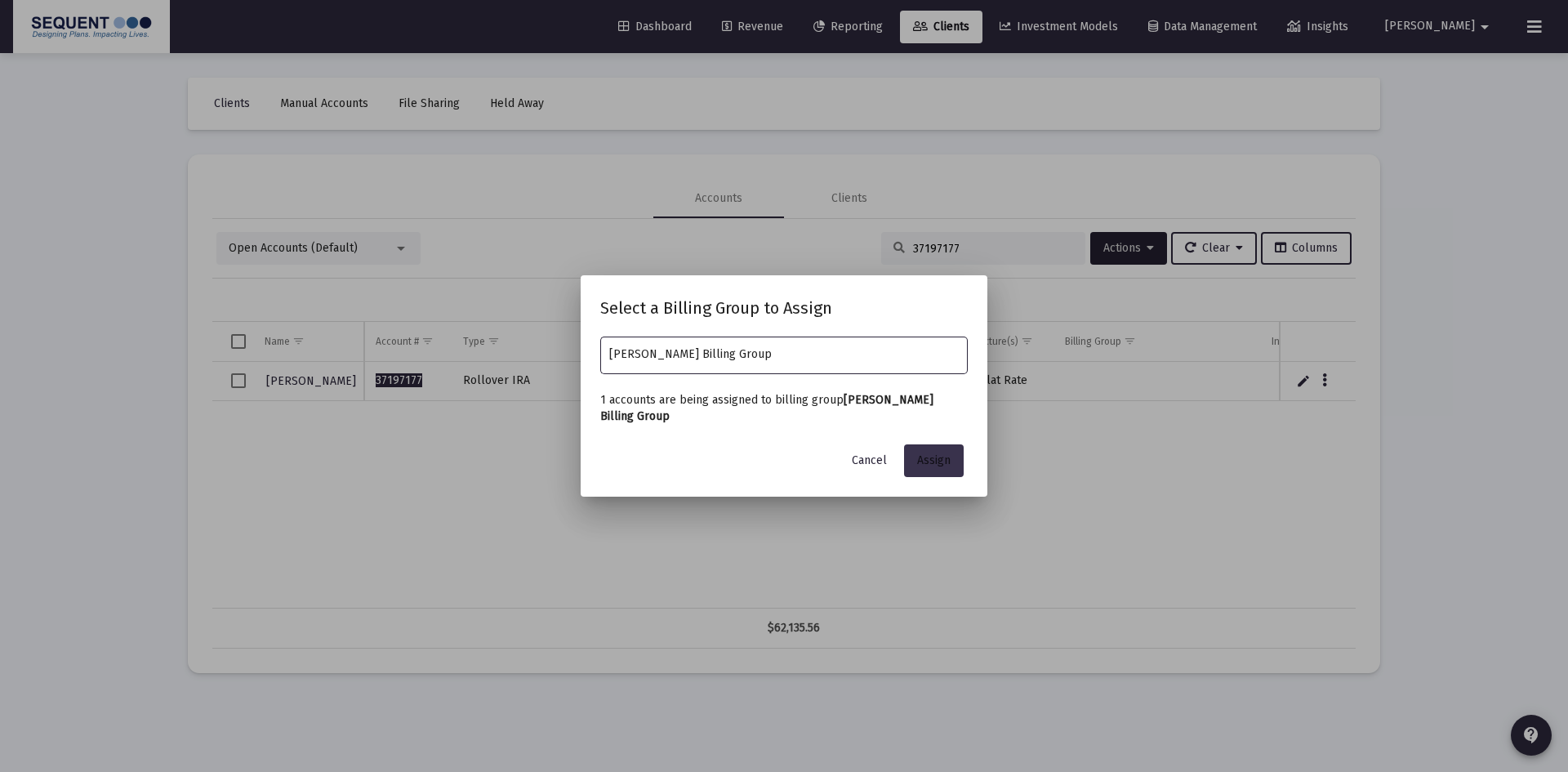
click at [928, 450] on button "Assign" at bounding box center [934, 460] width 59 height 33
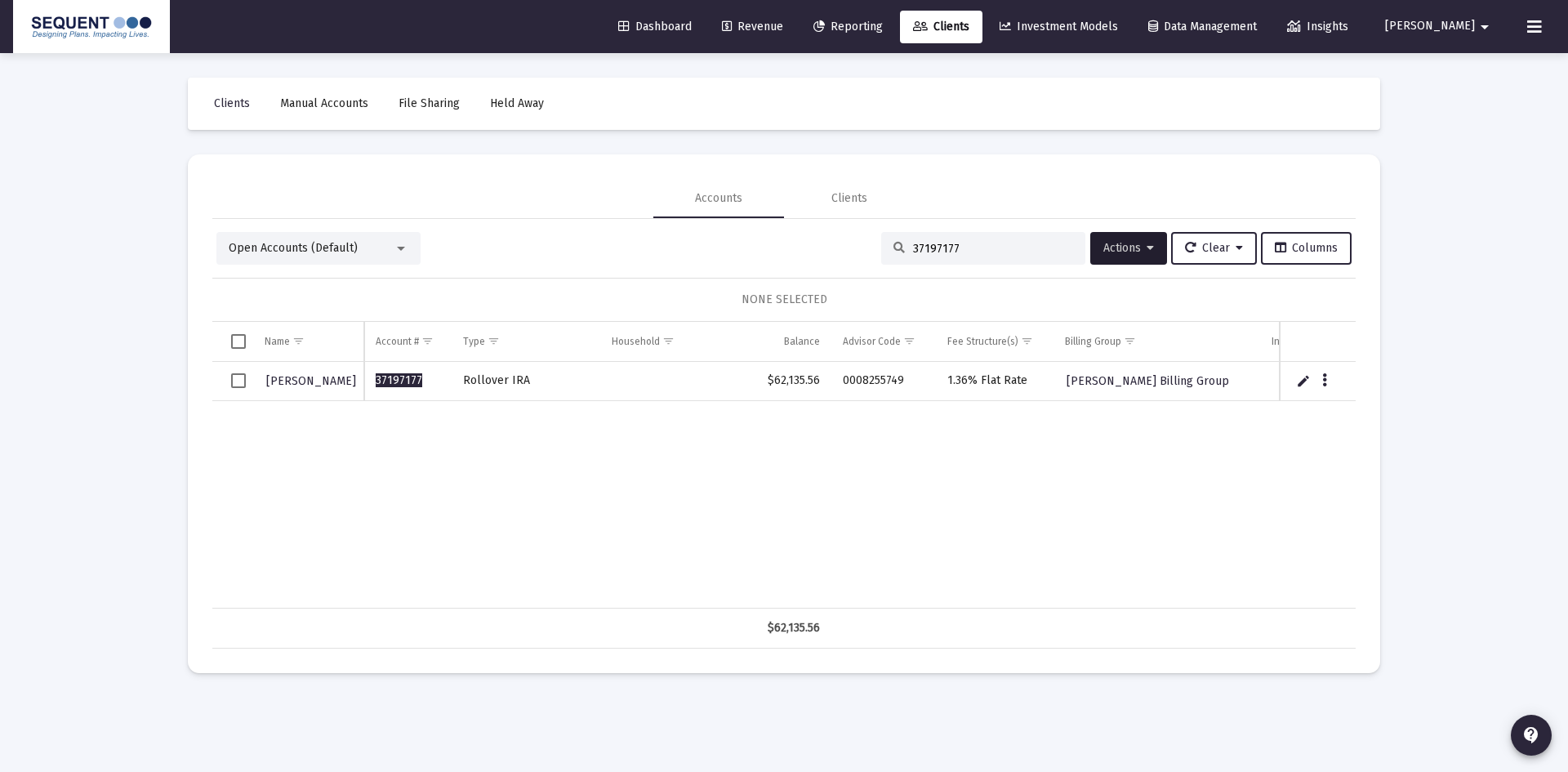
drag, startPoint x: 967, startPoint y: 249, endPoint x: 886, endPoint y: 257, distance: 81.4
click at [886, 255] on div "37197177" at bounding box center [983, 247] width 204 height 33
type input "4"
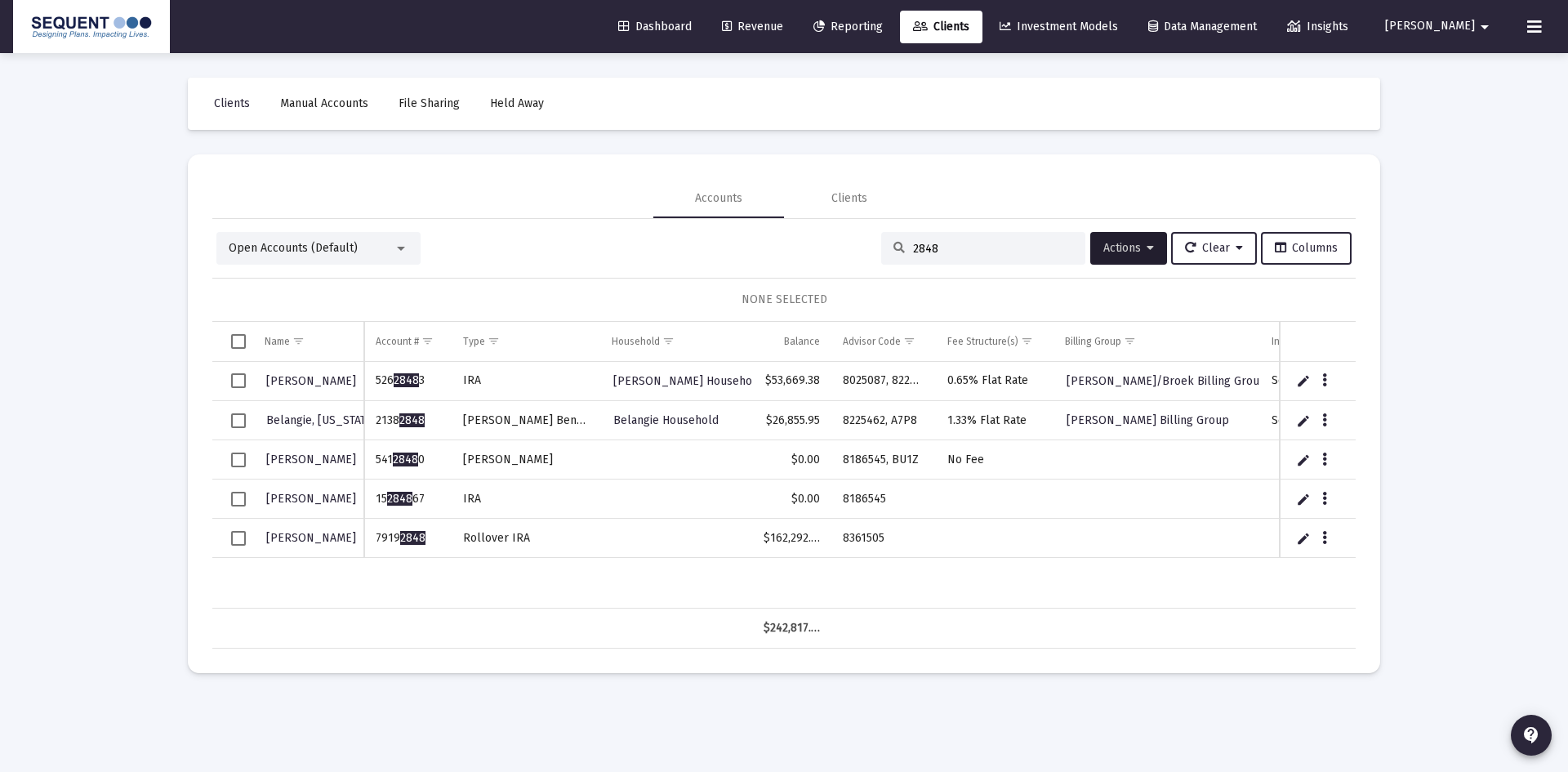
type input "2848"
click at [377, 548] on td "7919 2848" at bounding box center [407, 538] width 86 height 40
click at [559, 545] on td "Rollover IRA" at bounding box center [525, 538] width 148 height 40
click at [235, 532] on span "Select row" at bounding box center [238, 538] width 15 height 15
click at [1130, 246] on span "Actions" at bounding box center [1128, 248] width 50 height 14
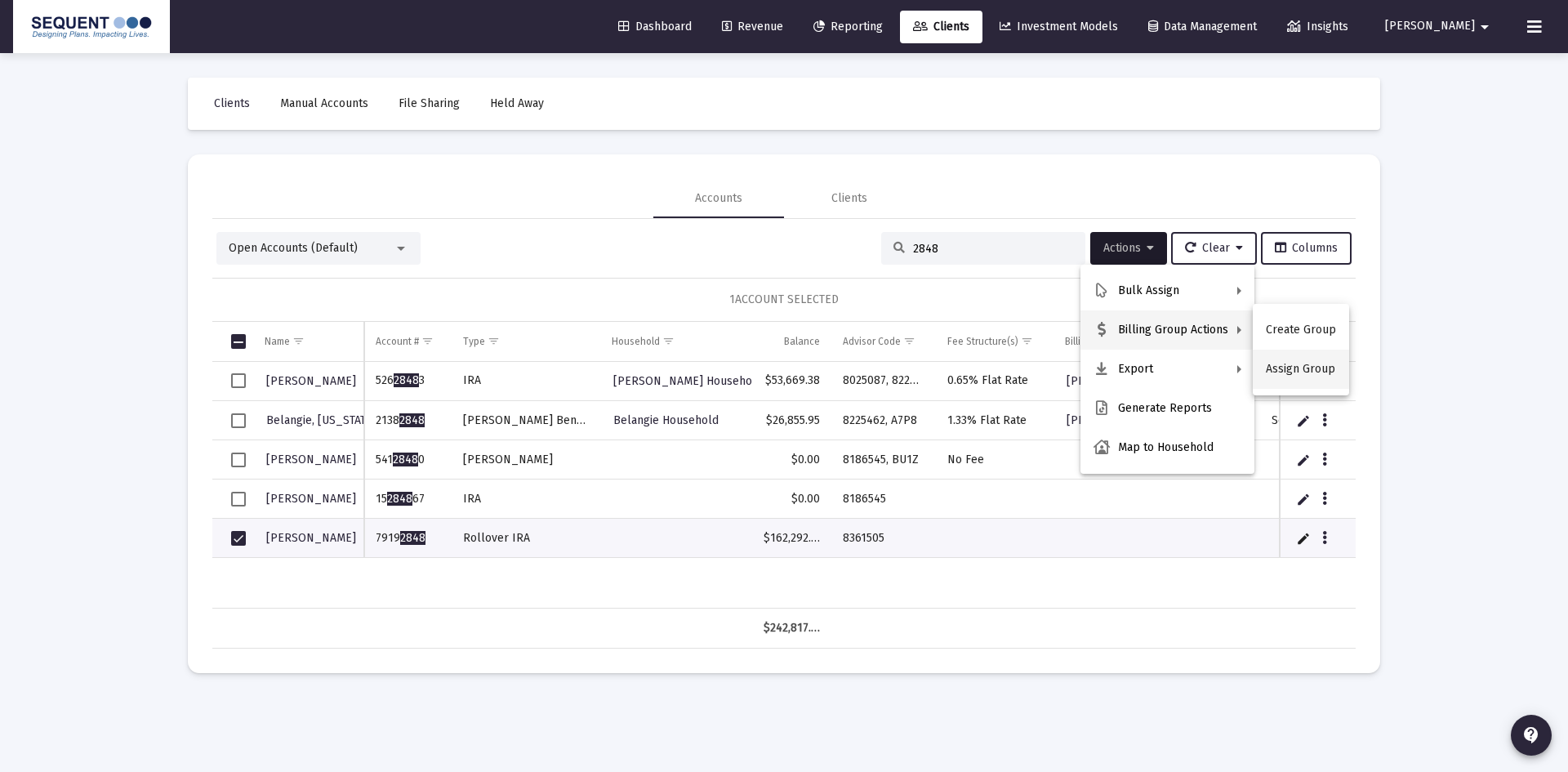
click at [1286, 372] on button "Assign Group" at bounding box center [1300, 369] width 96 height 40
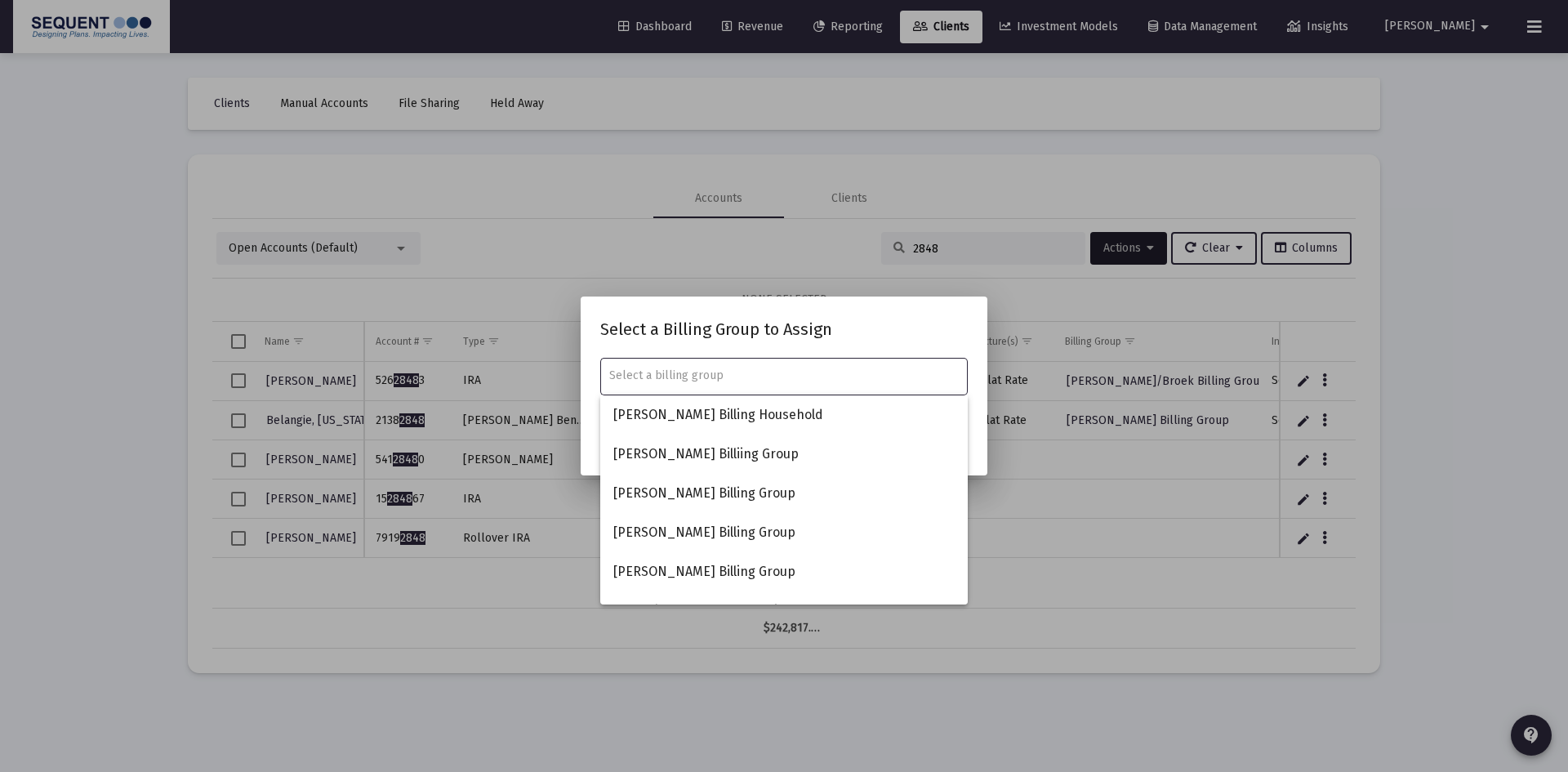
click at [703, 383] on div at bounding box center [784, 375] width 350 height 40
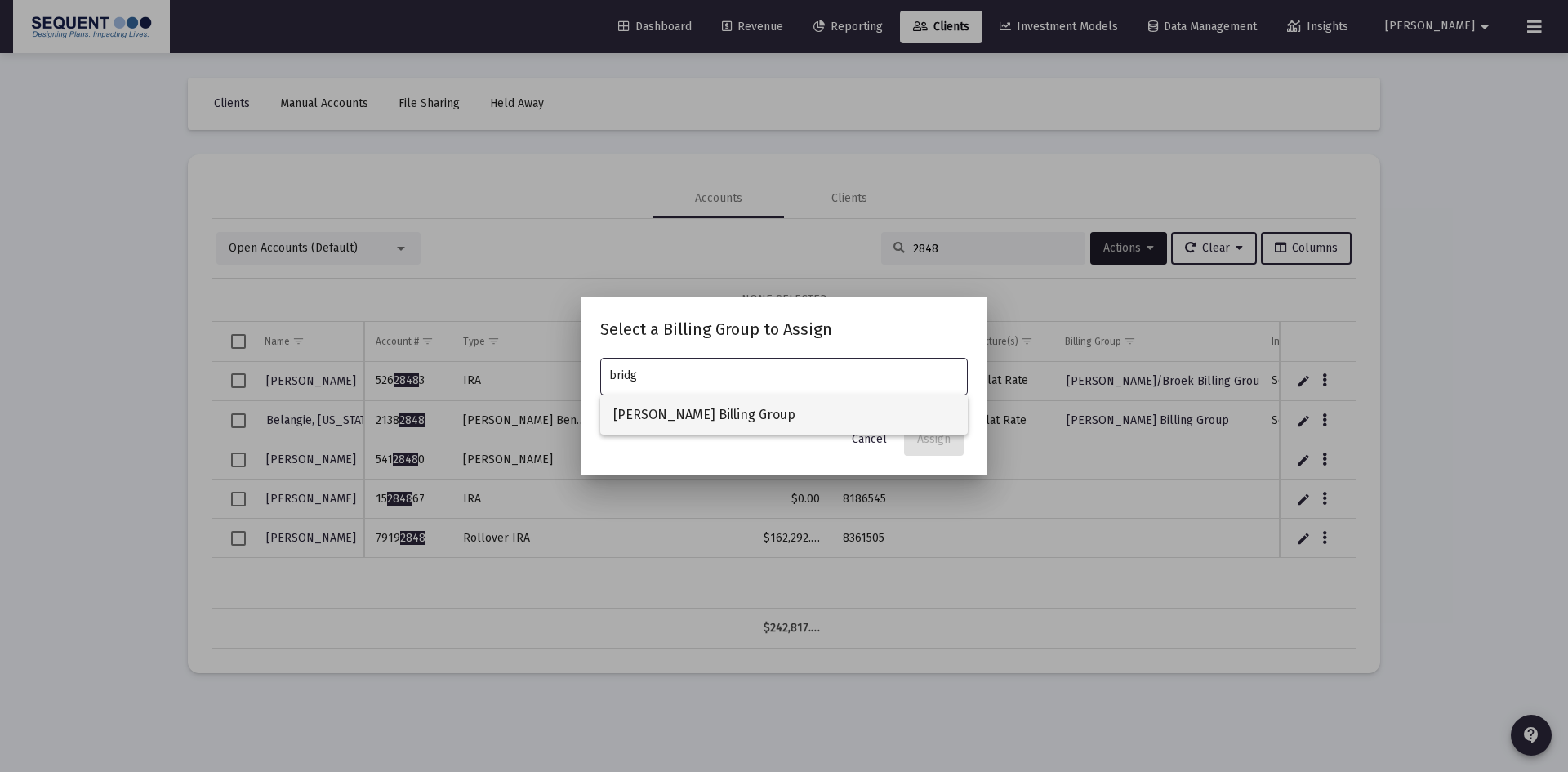
click at [694, 411] on span "[PERSON_NAME] Billing Group" at bounding box center [784, 416] width 341 height 40
type input "[PERSON_NAME] Billing Group"
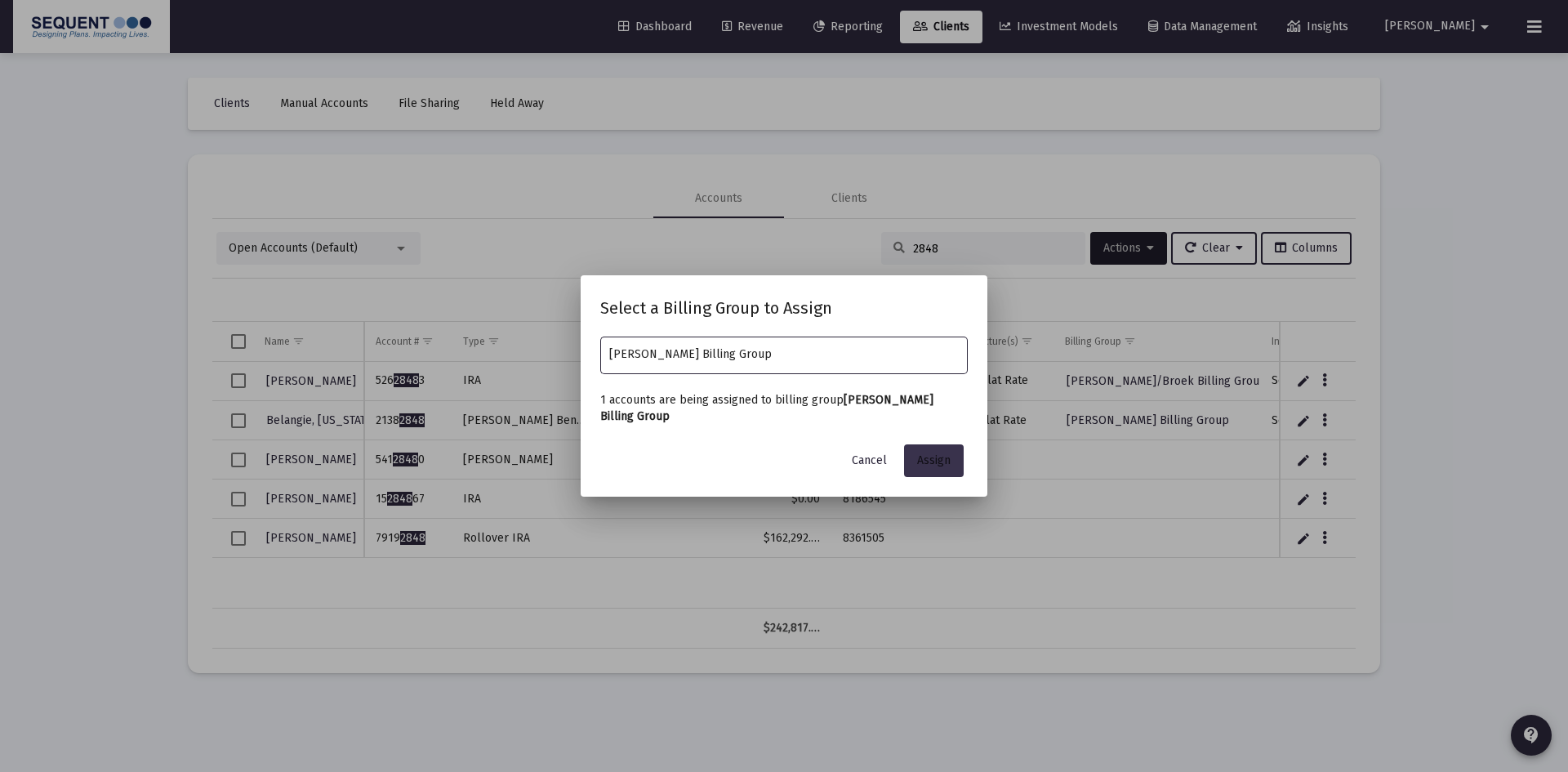
click at [943, 451] on button "Assign" at bounding box center [934, 460] width 59 height 33
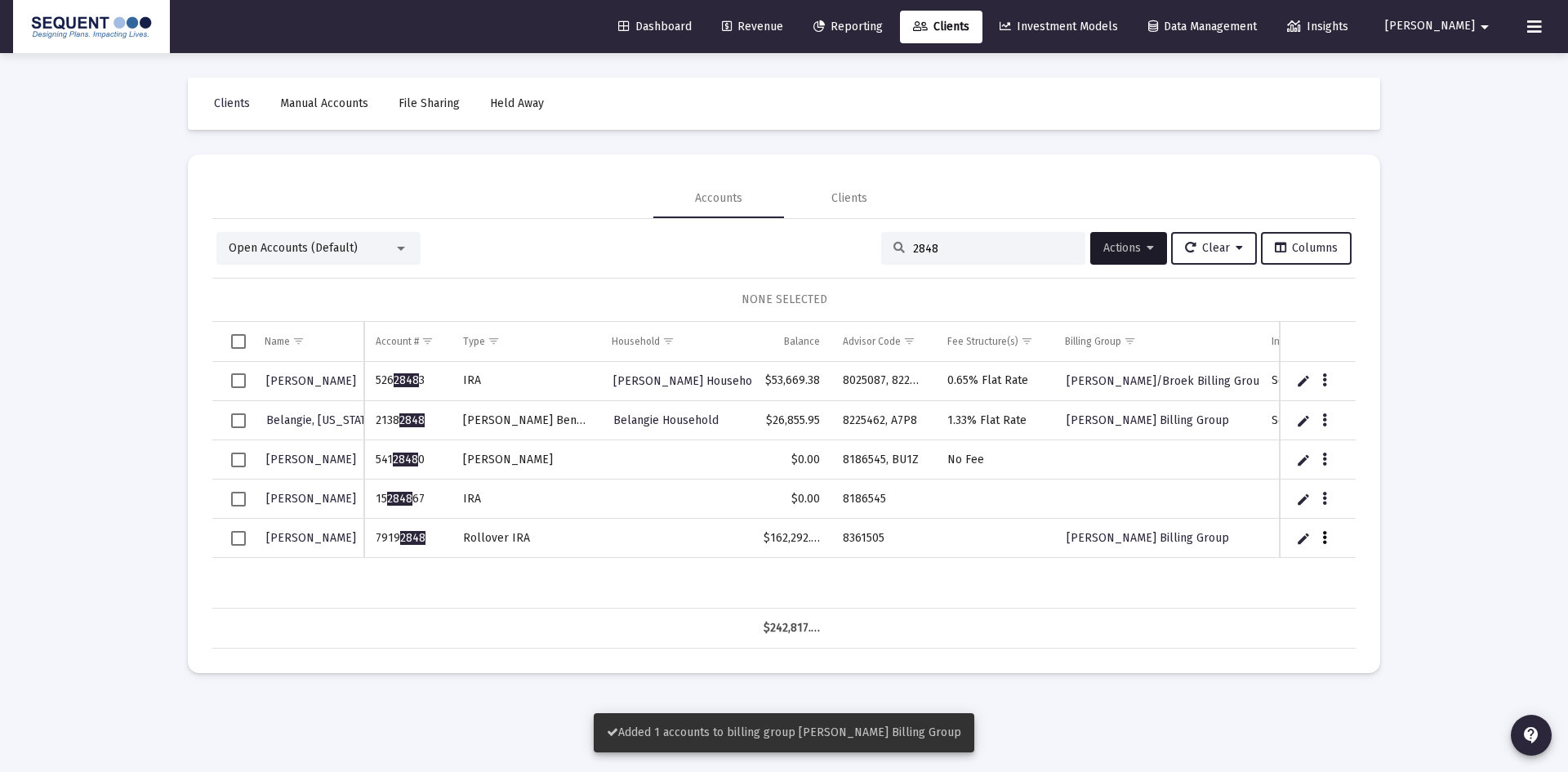
click at [1323, 538] on icon "Data grid" at bounding box center [1324, 538] width 5 height 20
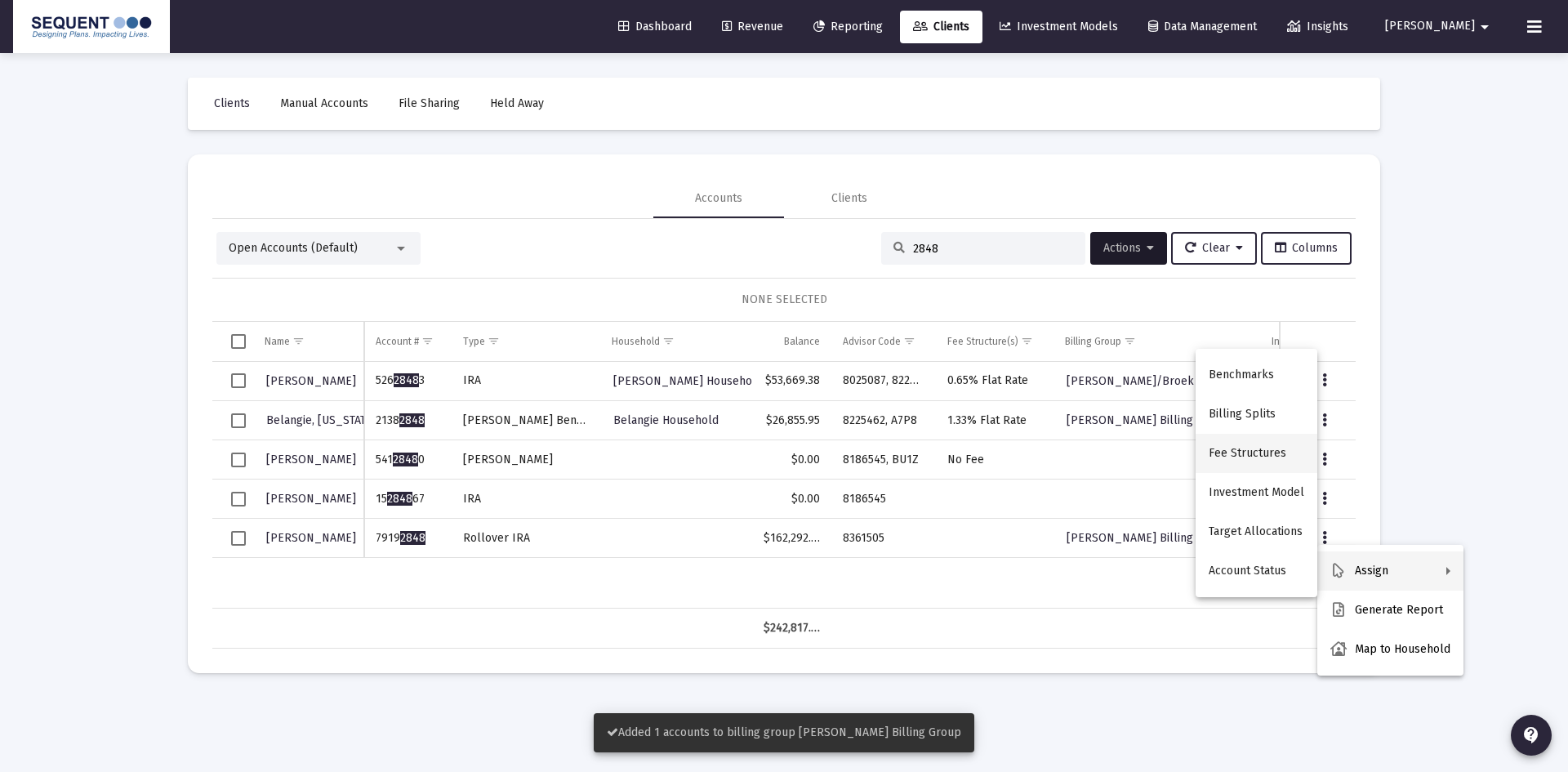
click at [1241, 450] on button "Fee Structures" at bounding box center [1255, 453] width 122 height 40
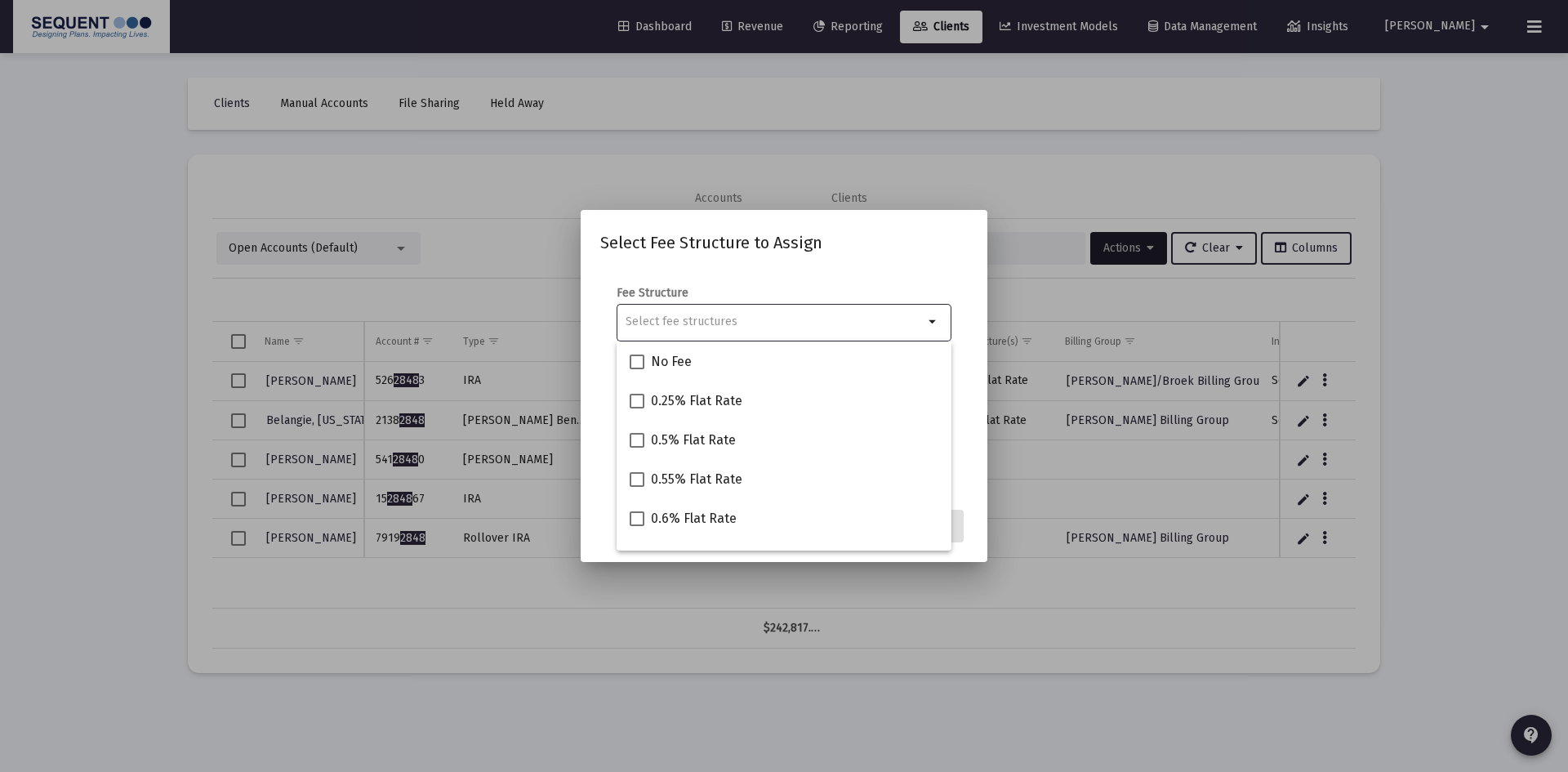
click at [692, 323] on input "Selection" at bounding box center [774, 322] width 298 height 13
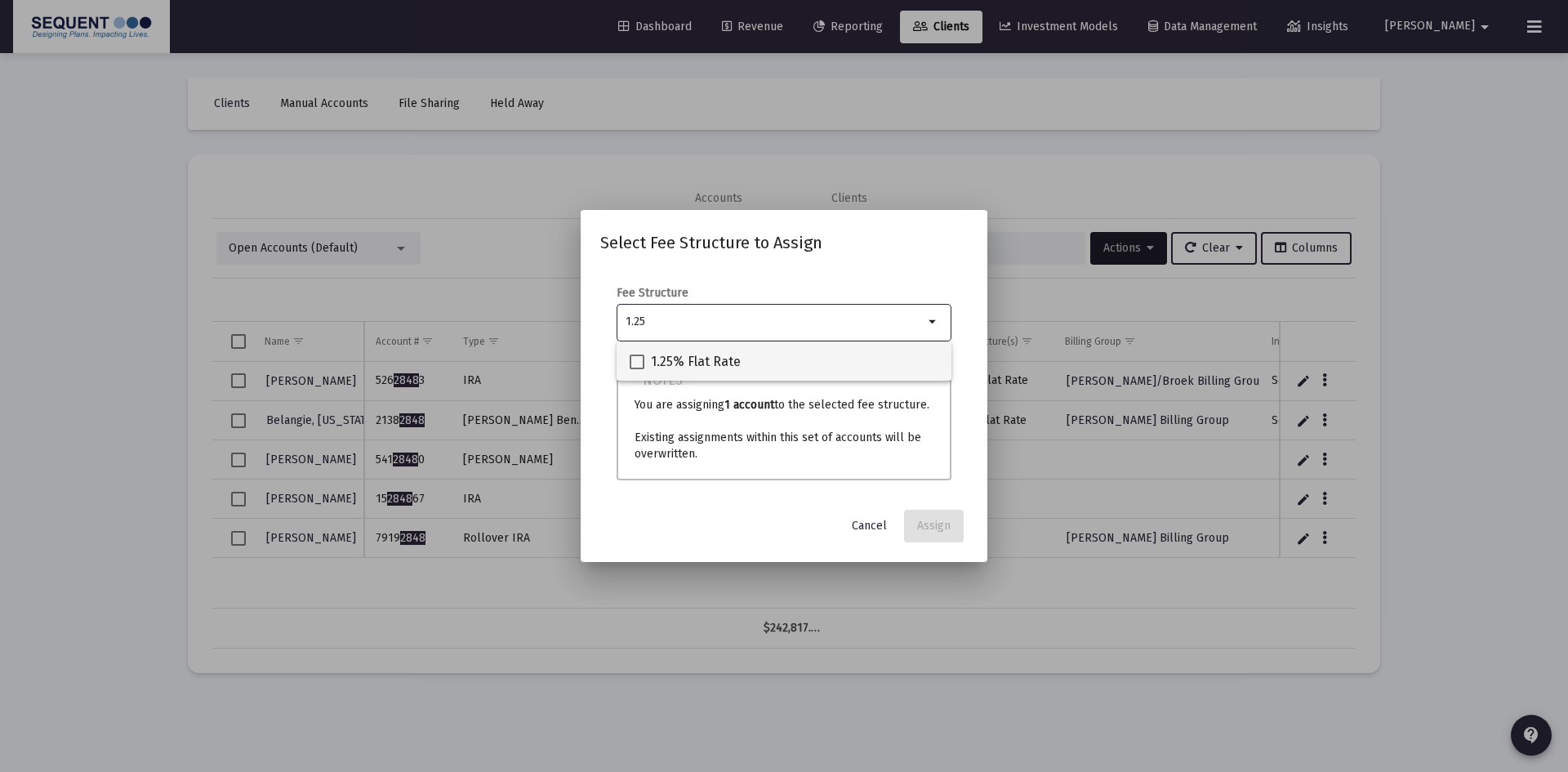
type input "1.25"
click at [764, 361] on div "1.25% Flat Rate" at bounding box center [784, 361] width 309 height 40
checkbox input "true"
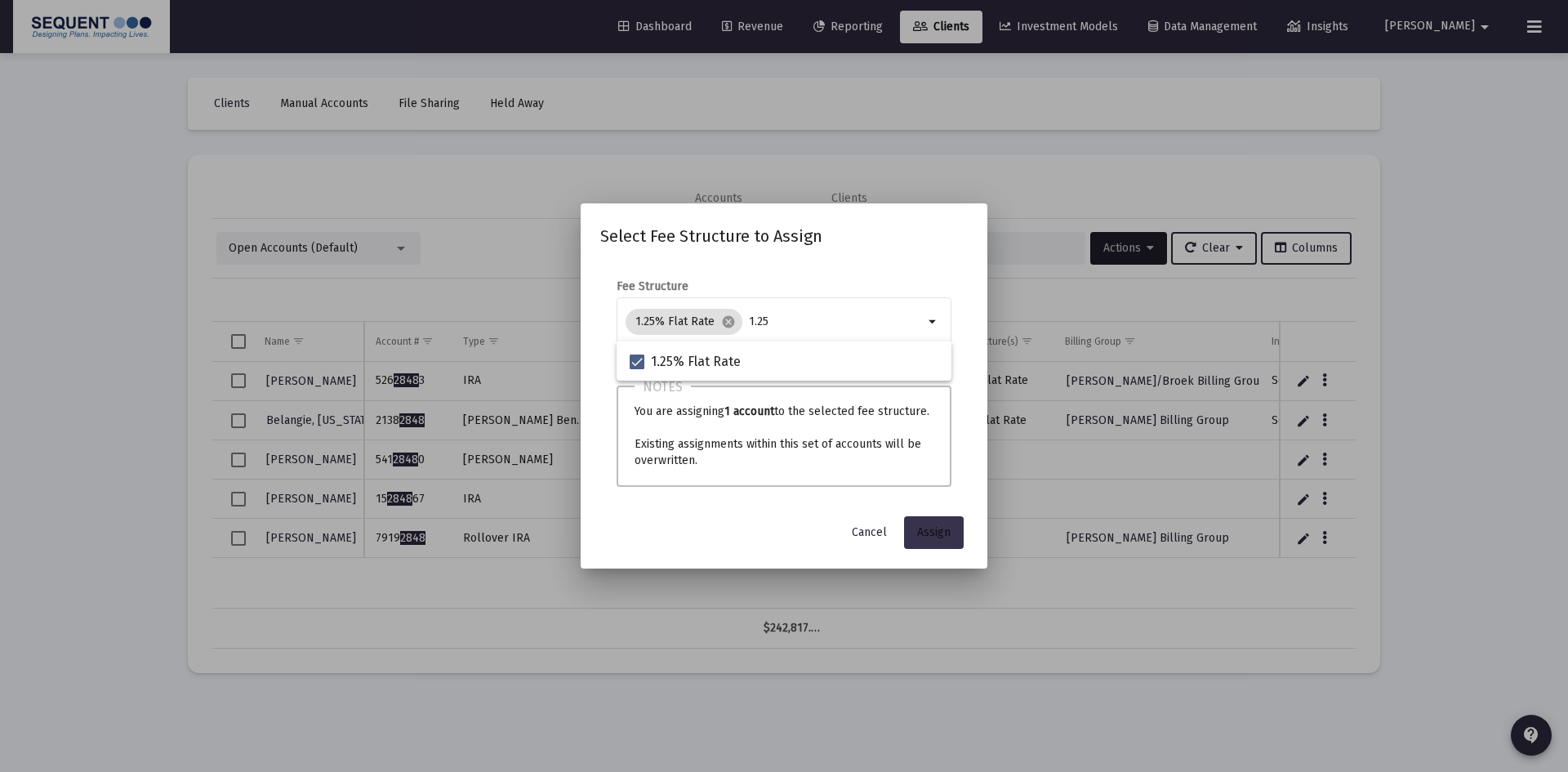
click at [928, 523] on button "Assign" at bounding box center [934, 532] width 59 height 33
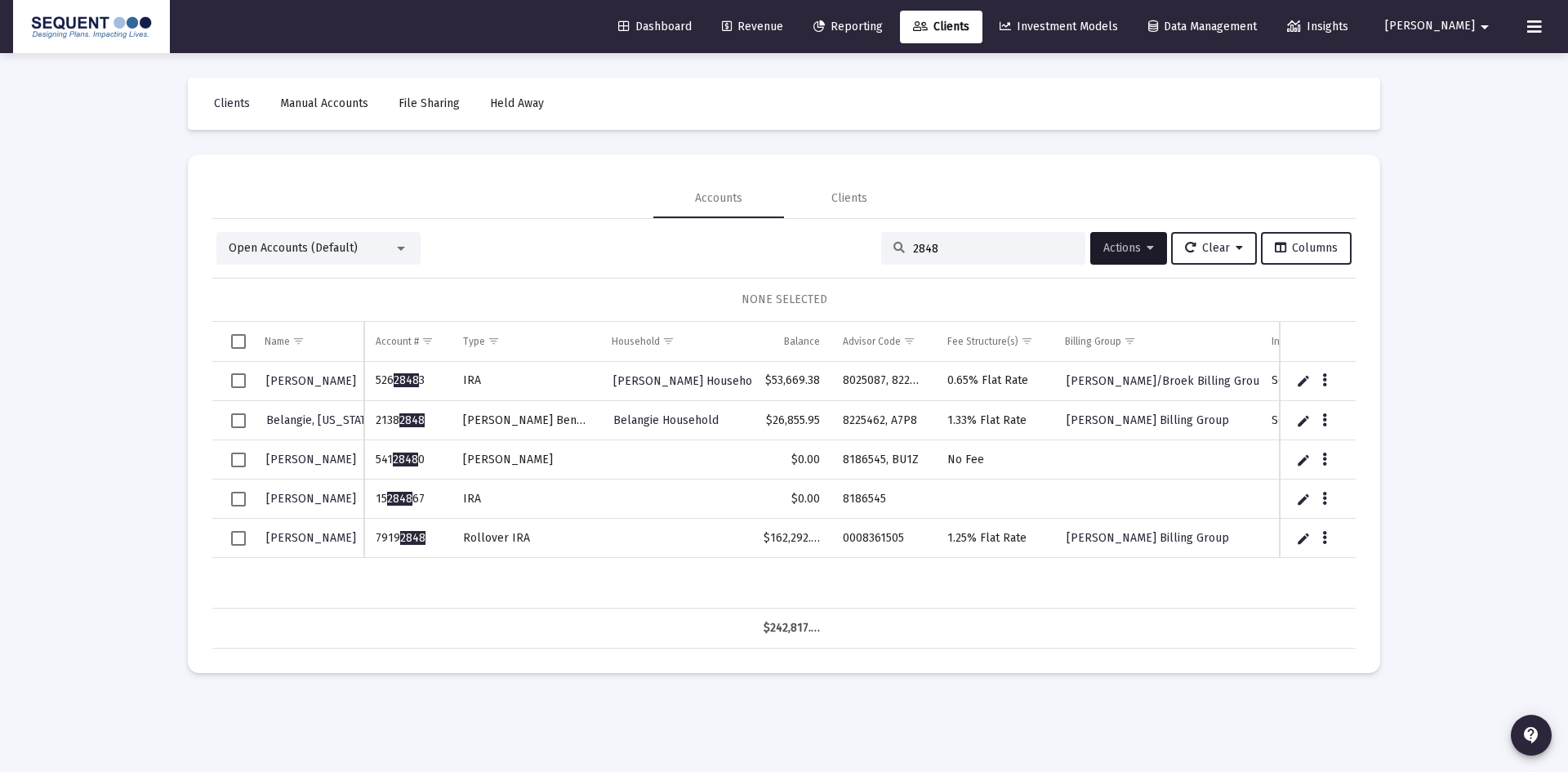
click at [857, 249] on div "Open Accounts (Default) 2848 Actions Clear Columns" at bounding box center [784, 247] width 1135 height 33
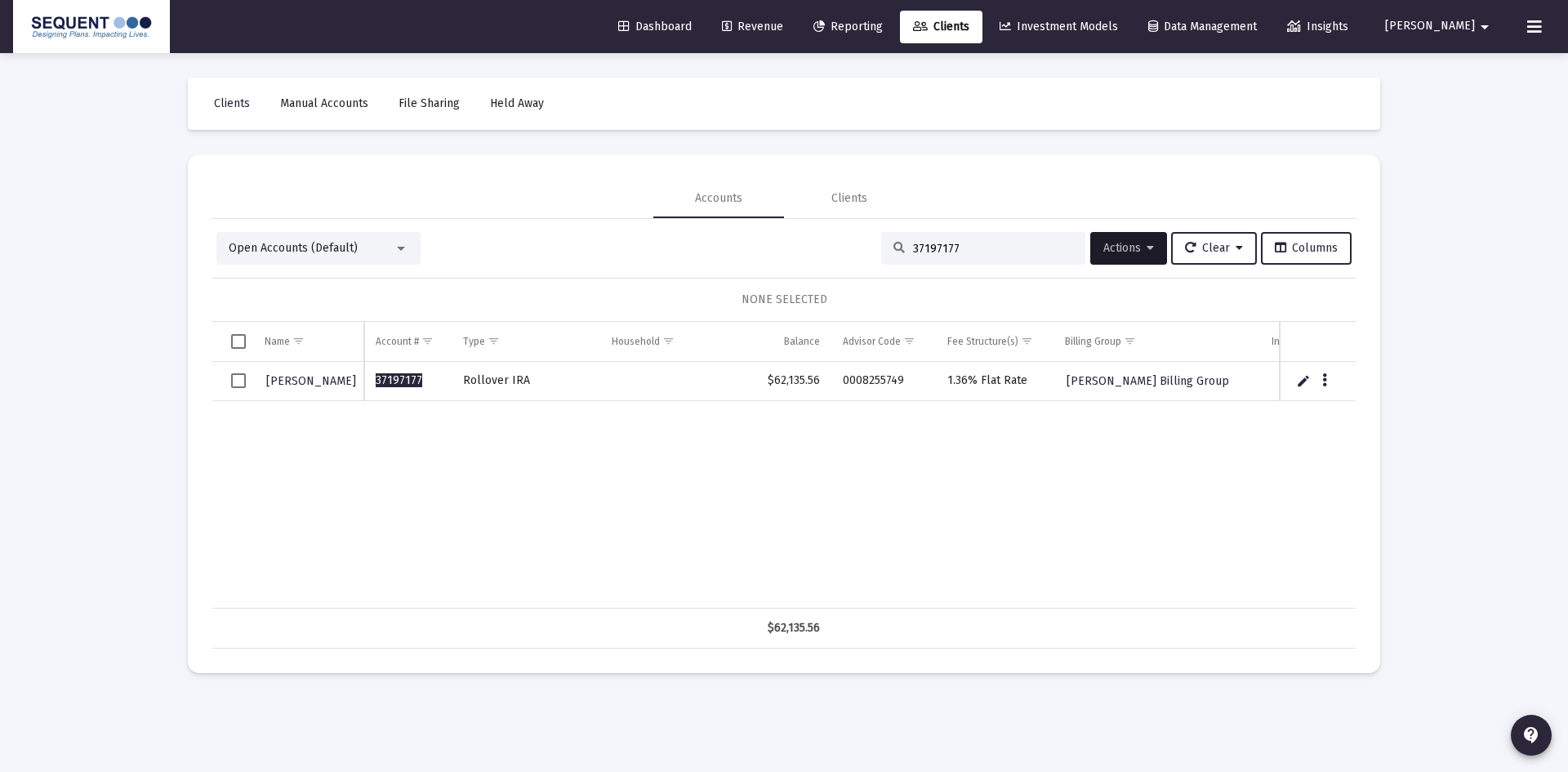
drag, startPoint x: 962, startPoint y: 250, endPoint x: 876, endPoint y: 253, distance: 86.1
click at [881, 253] on div "37197177" at bounding box center [983, 247] width 204 height 33
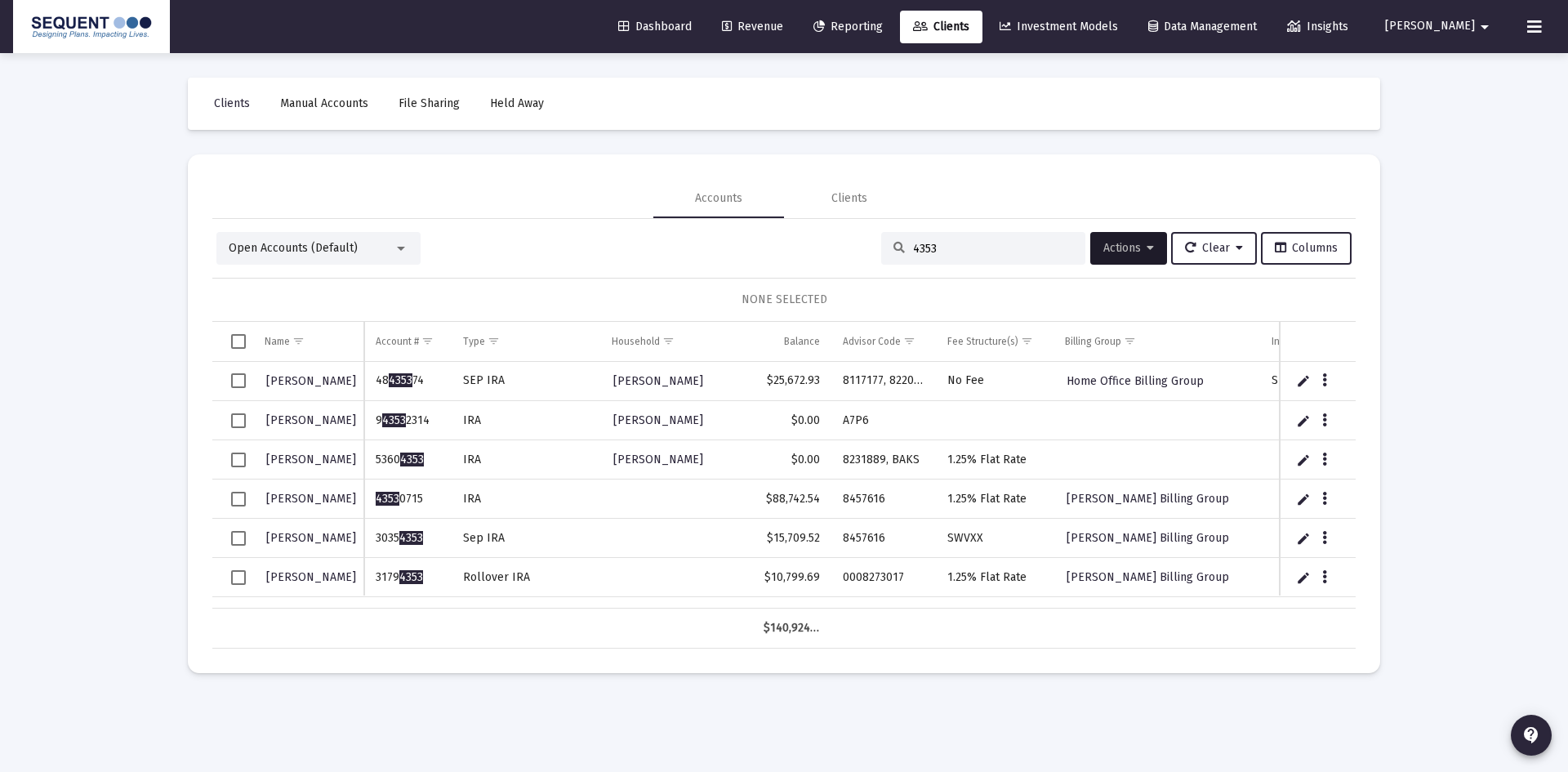
type input "4353"
